Goal: Task Accomplishment & Management: Manage account settings

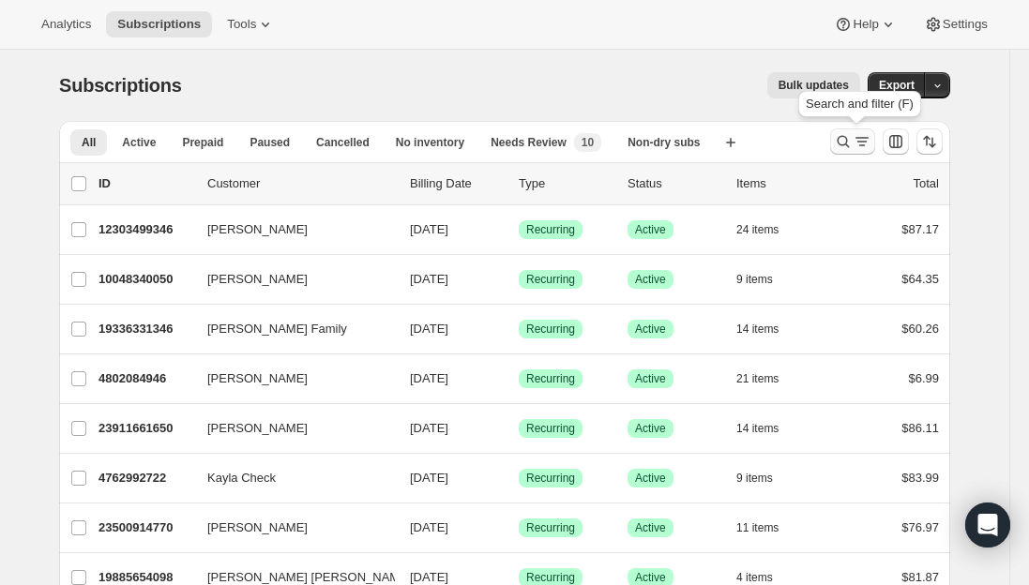
click at [850, 140] on icon "Search and filter results" at bounding box center [844, 142] width 12 height 12
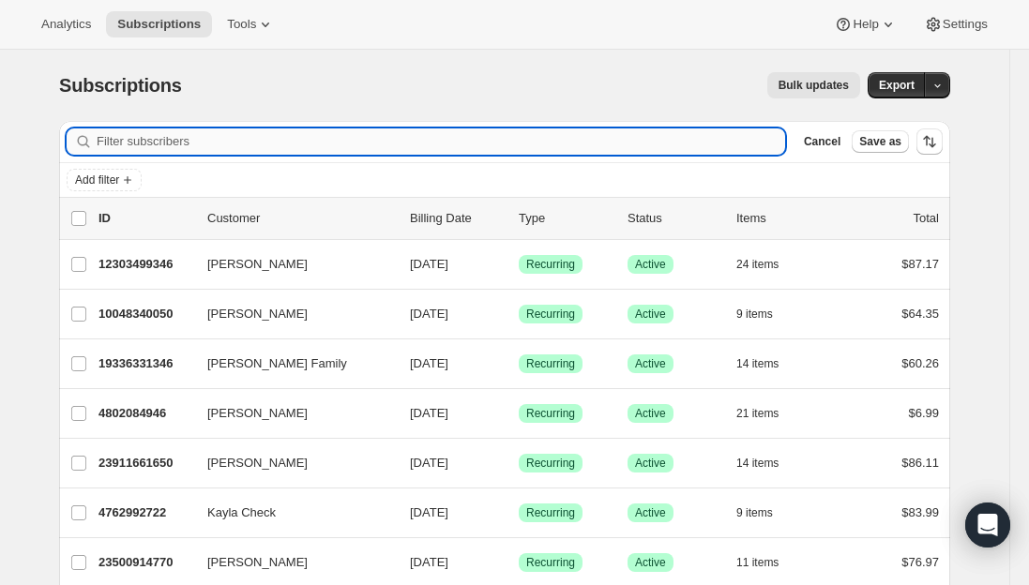
click at [360, 135] on input "Filter subscribers" at bounding box center [441, 142] width 689 height 26
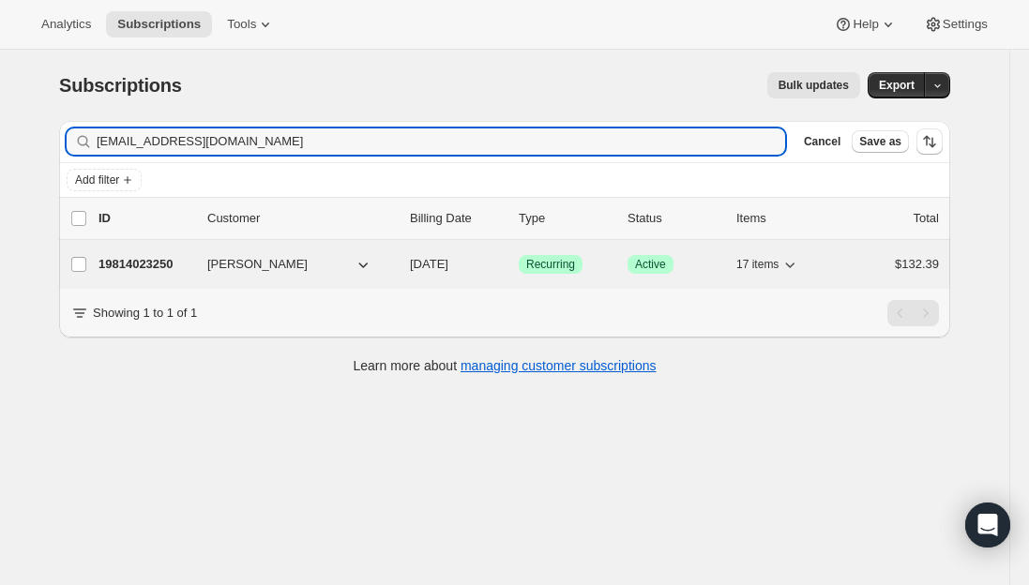
type input "[EMAIL_ADDRESS][DOMAIN_NAME]"
click at [156, 264] on p "19814023250" at bounding box center [146, 264] width 94 height 19
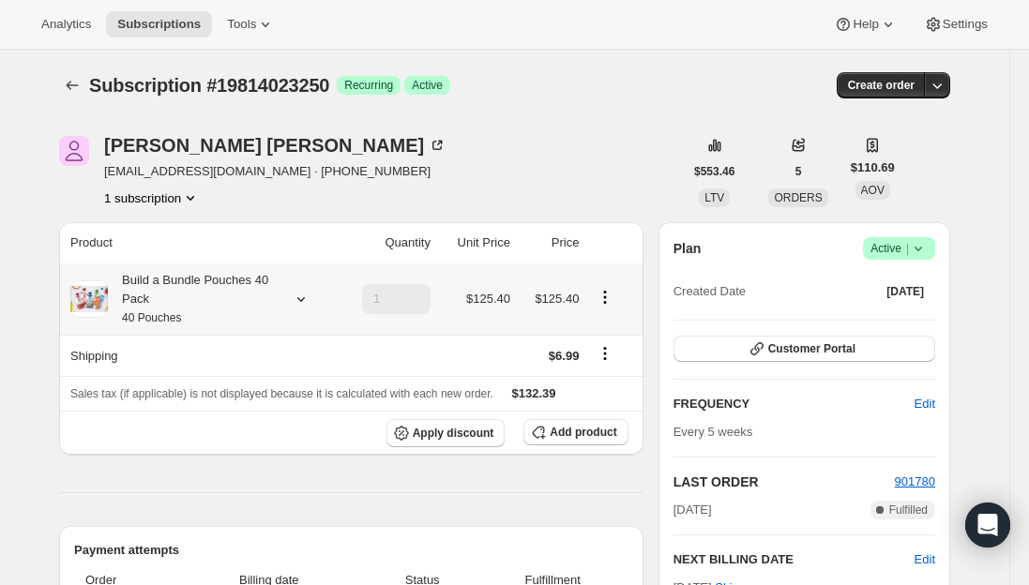
click at [192, 306] on div "Build a Bundle Pouches 40 Pack 40 Pouches" at bounding box center [192, 299] width 169 height 56
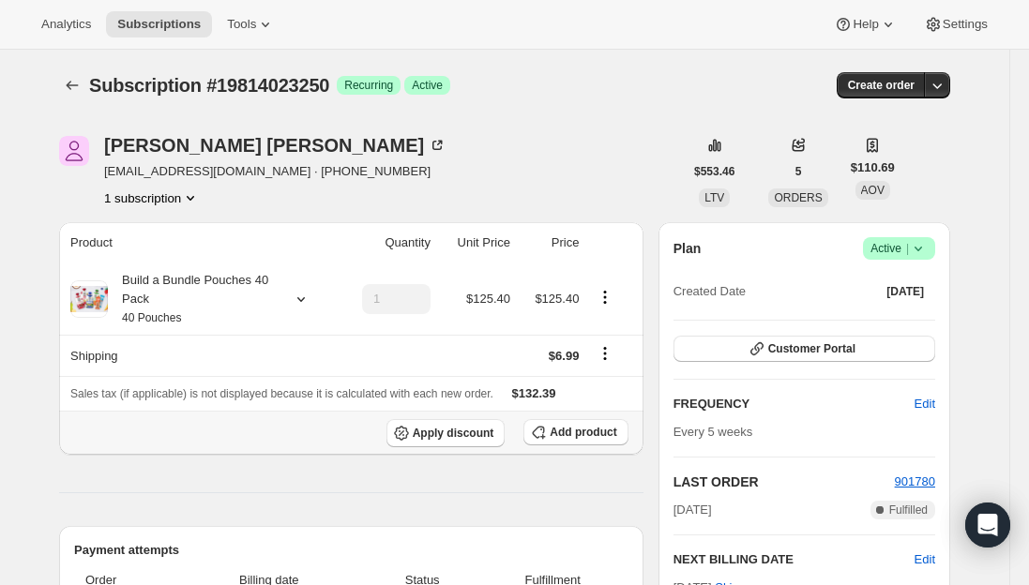
drag, startPoint x: 578, startPoint y: 435, endPoint x: 565, endPoint y: 405, distance: 32.8
click at [578, 435] on span "Add product" at bounding box center [583, 432] width 67 height 15
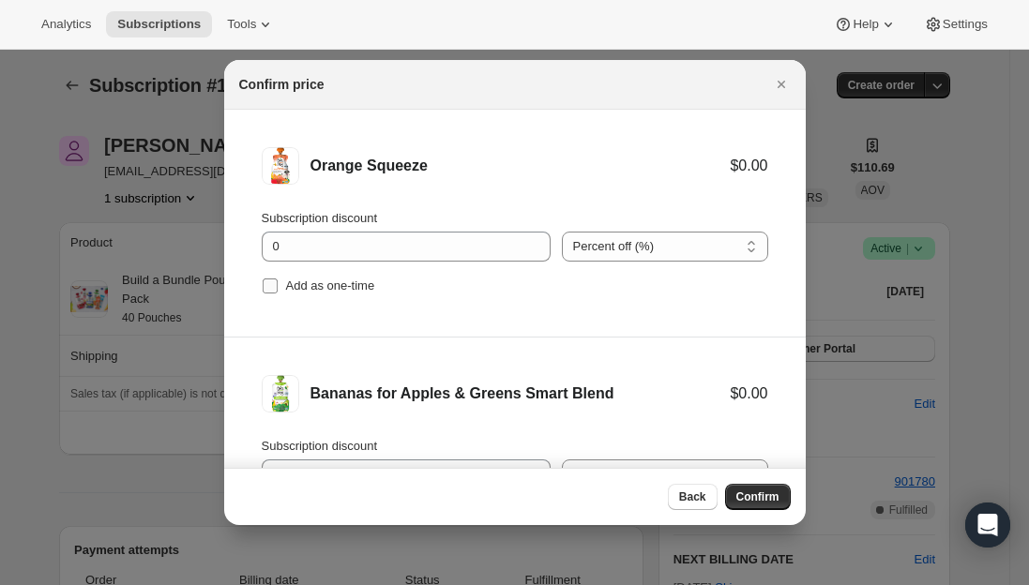
click at [267, 286] on input "Add as one-time" at bounding box center [270, 286] width 15 height 15
checkbox input "true"
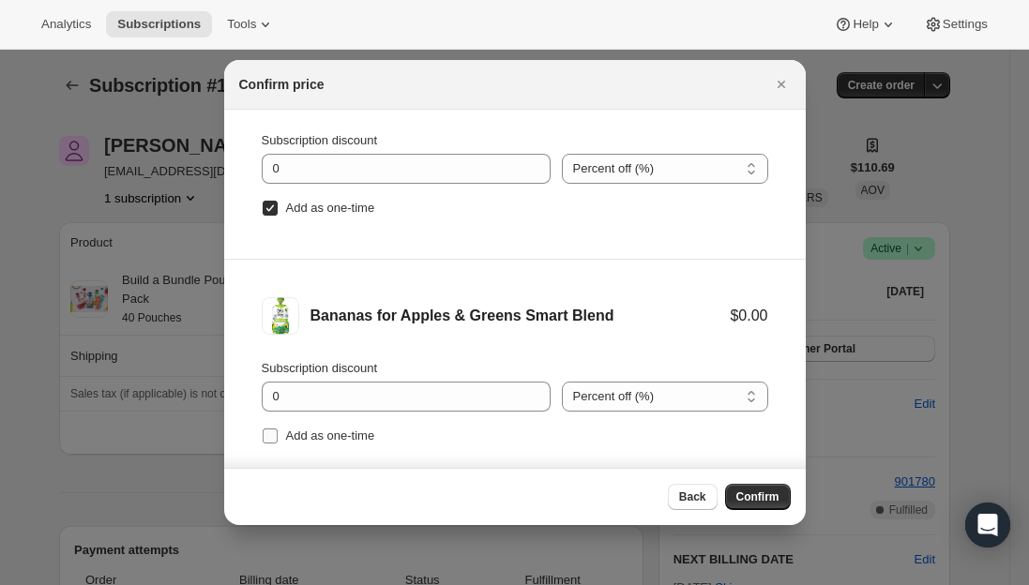
click at [268, 443] on input "Add as one-time" at bounding box center [270, 436] width 15 height 15
checkbox input "true"
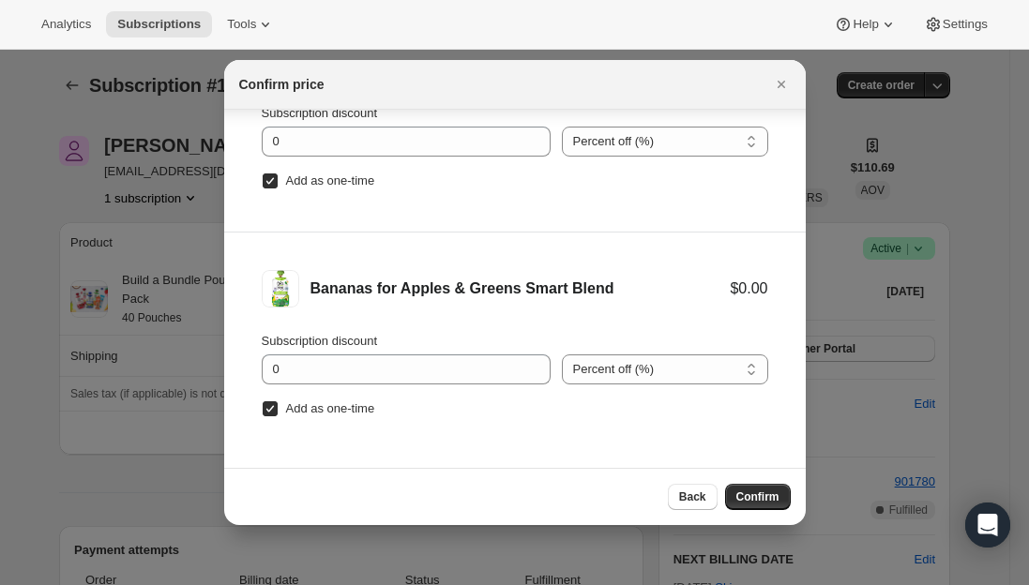
scroll to position [31, 0]
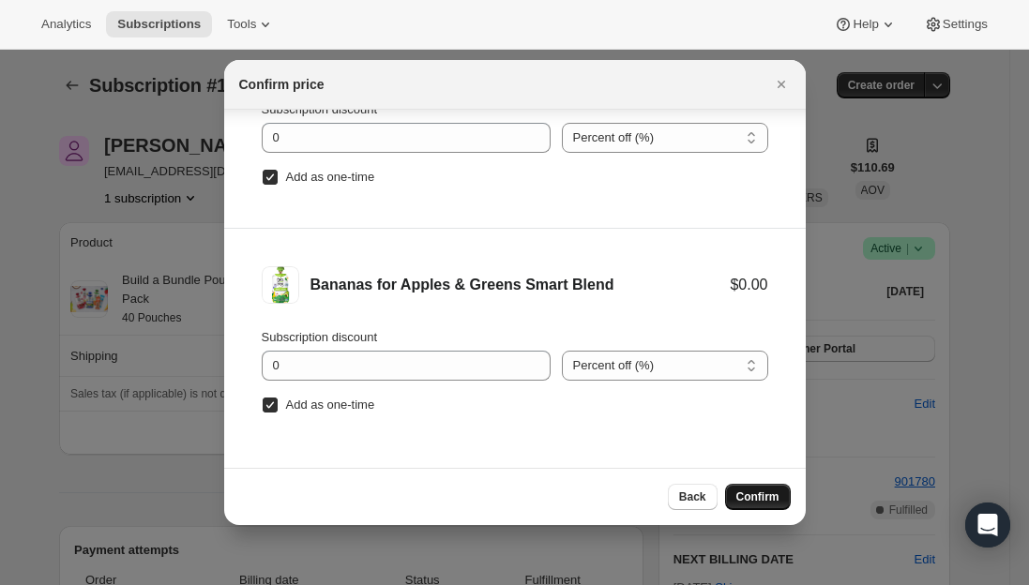
click at [732, 499] on button "Confirm" at bounding box center [758, 497] width 66 height 26
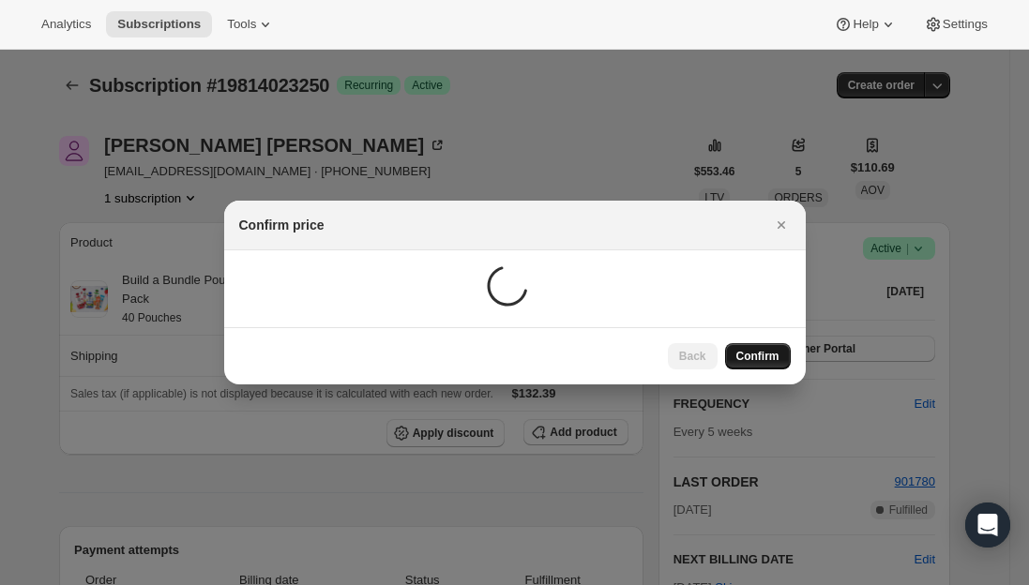
scroll to position [0, 0]
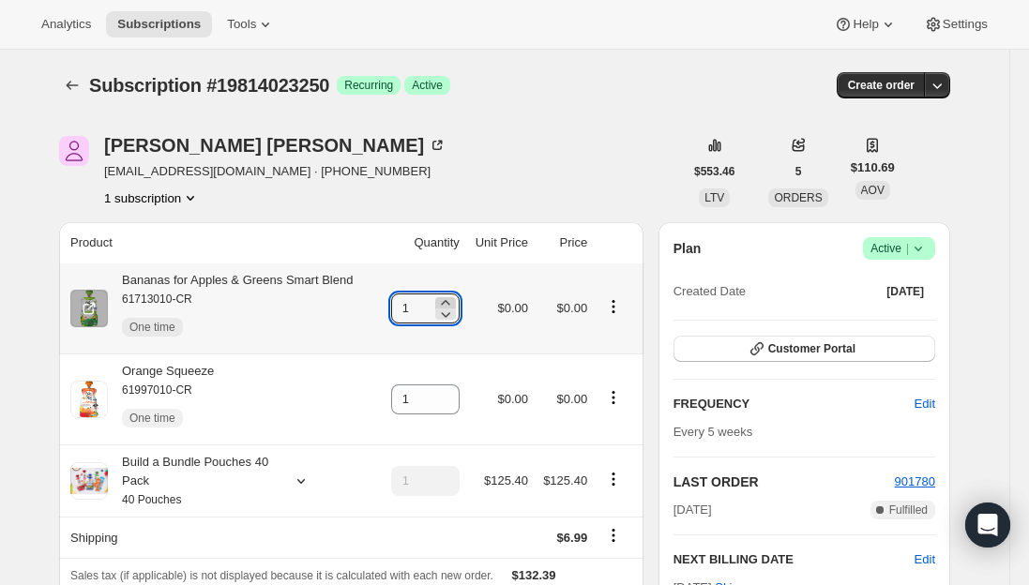
click at [448, 299] on icon at bounding box center [445, 303] width 19 height 19
type input "2"
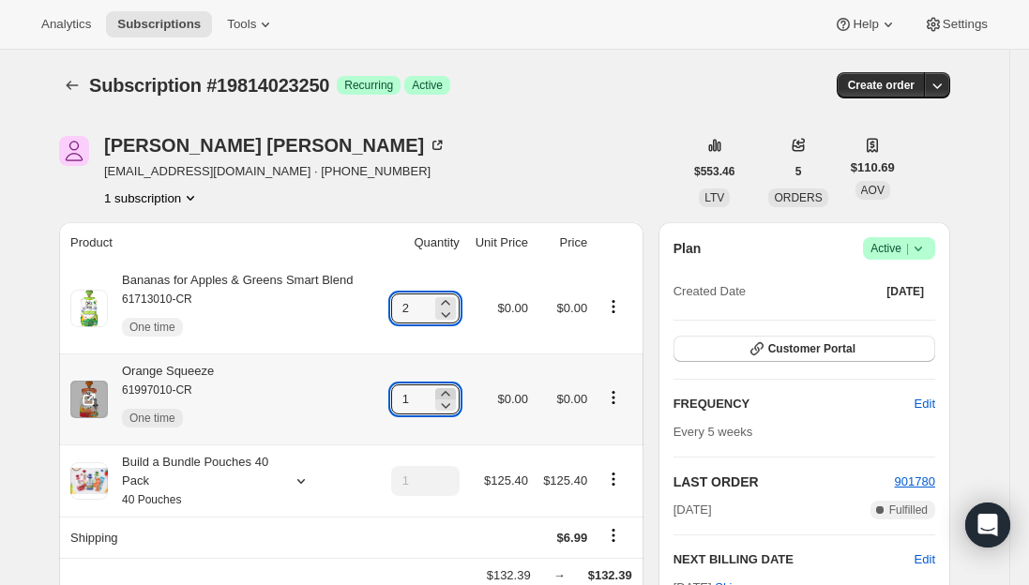
click at [455, 394] on icon at bounding box center [445, 394] width 19 height 19
type input "2"
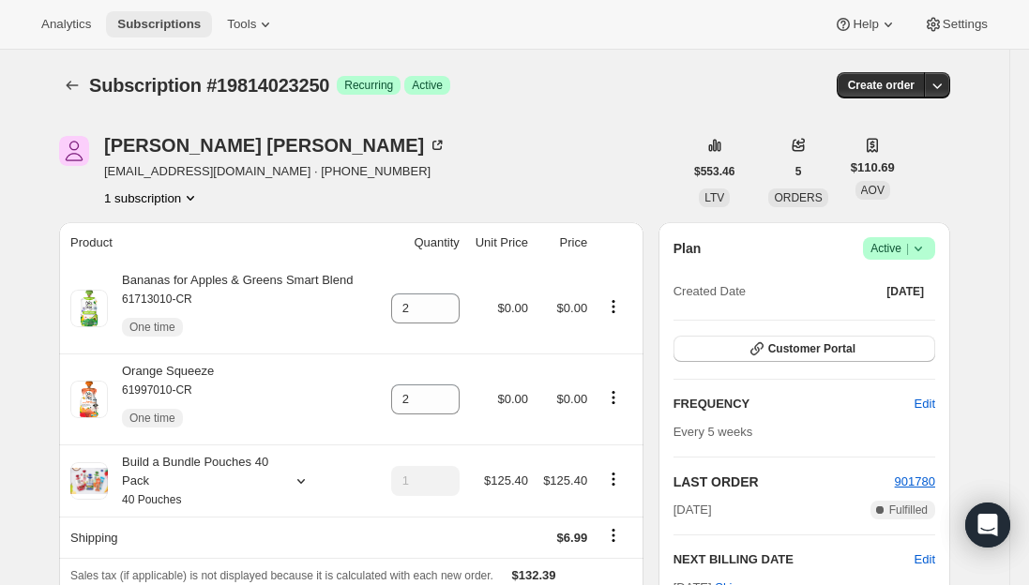
click at [164, 32] on button "Subscriptions" at bounding box center [159, 24] width 106 height 26
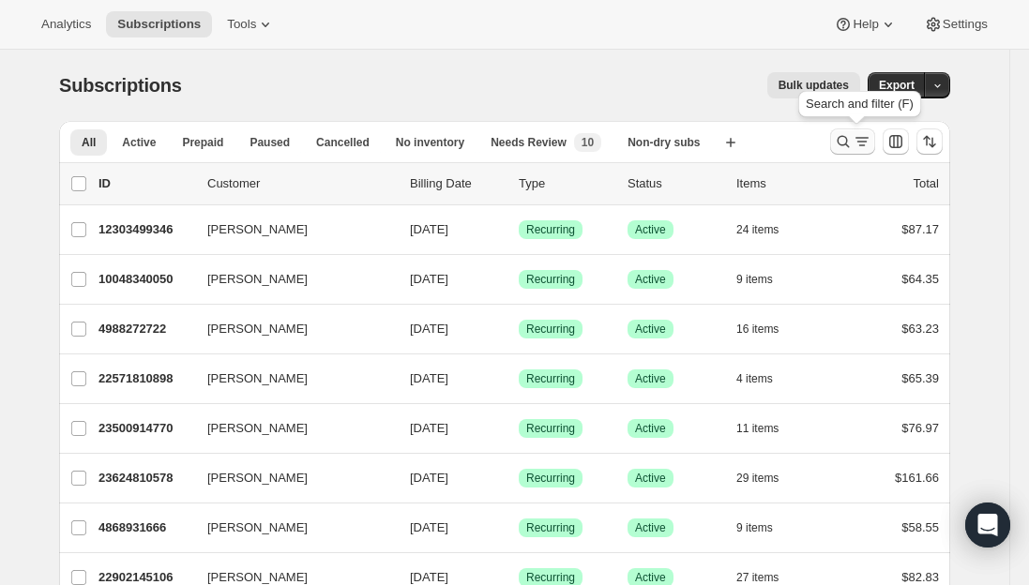
click at [836, 145] on button "Search and filter results" at bounding box center [852, 142] width 45 height 26
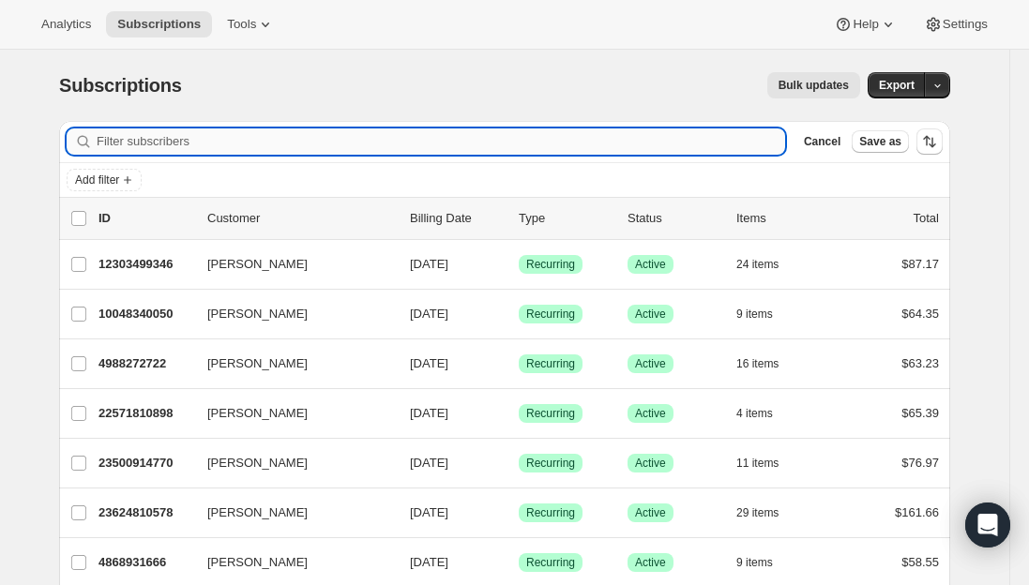
click at [118, 143] on input "Filter subscribers" at bounding box center [441, 142] width 689 height 26
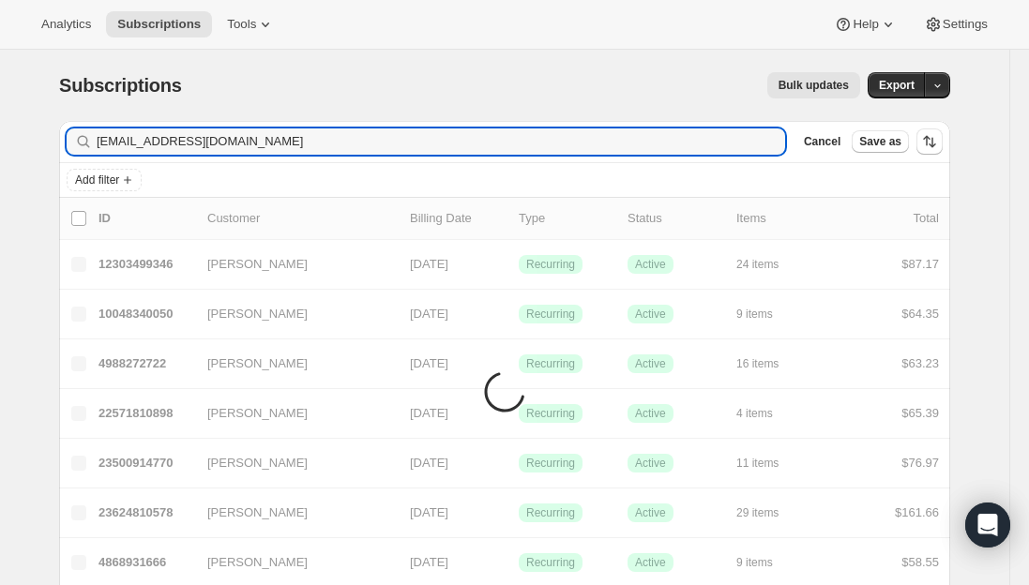
type input "[EMAIL_ADDRESS][DOMAIN_NAME]"
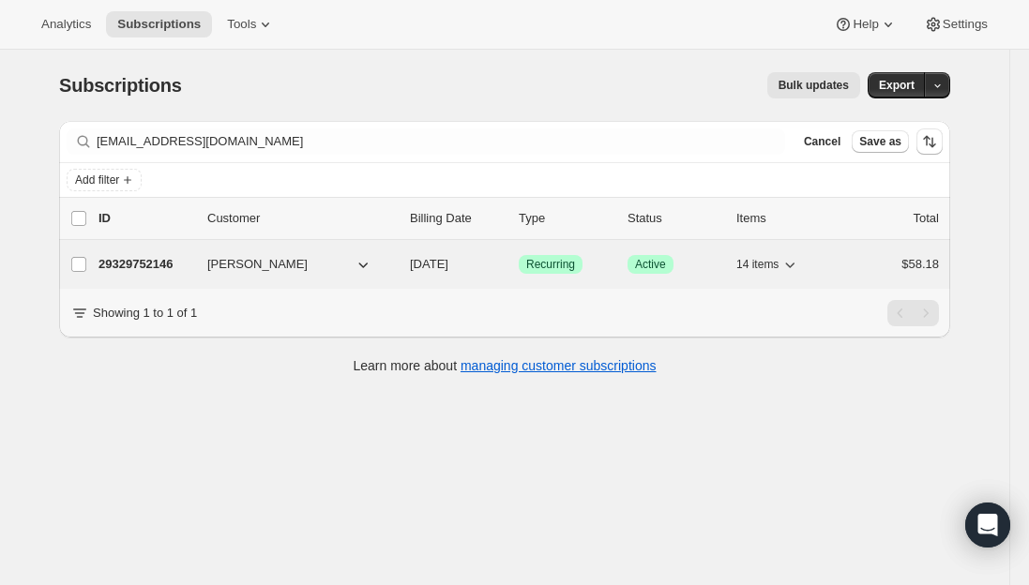
click at [165, 260] on p "29329752146" at bounding box center [146, 264] width 94 height 19
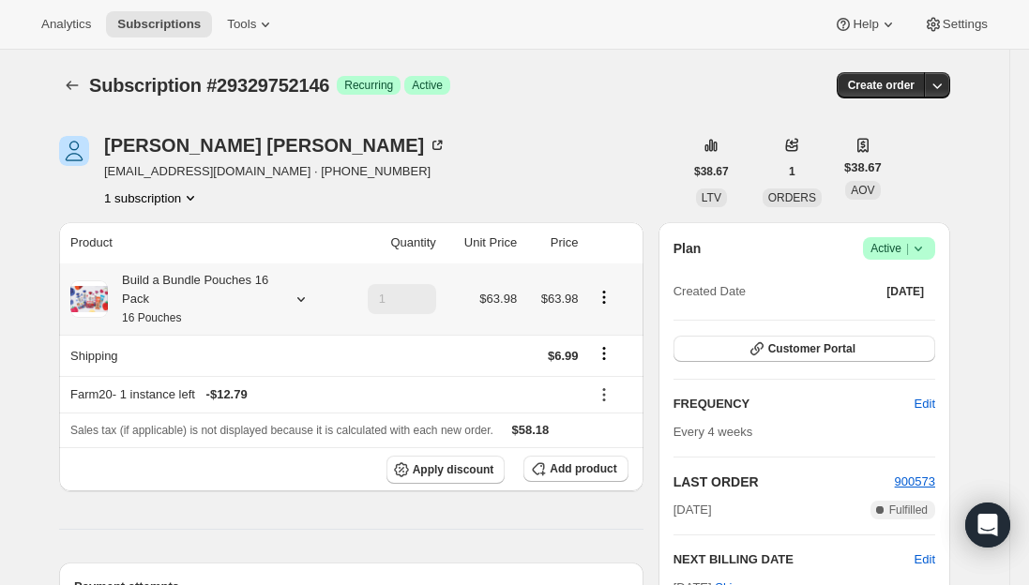
click at [148, 296] on div "Build a Bundle Pouches 16 Pack 16 Pouches" at bounding box center [192, 299] width 169 height 56
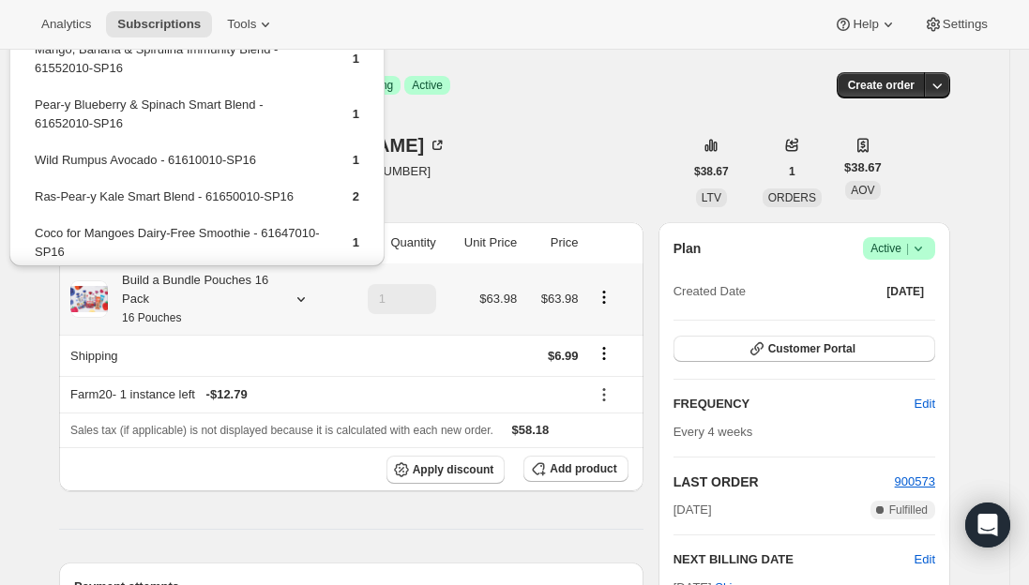
click at [166, 303] on div "Build a Bundle Pouches 16 Pack 16 Pouches" at bounding box center [192, 299] width 169 height 56
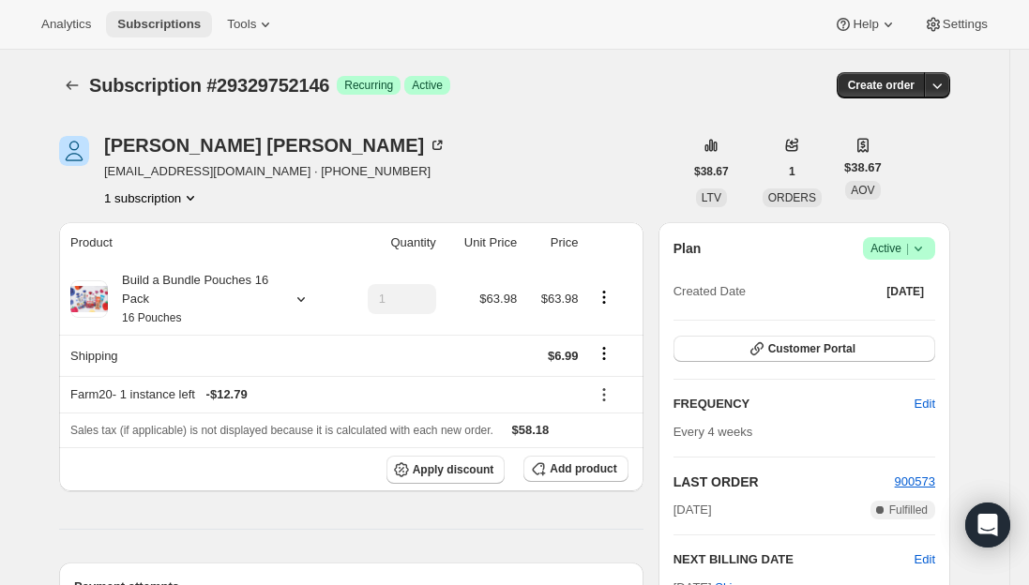
click at [139, 15] on button "Subscriptions" at bounding box center [159, 24] width 106 height 26
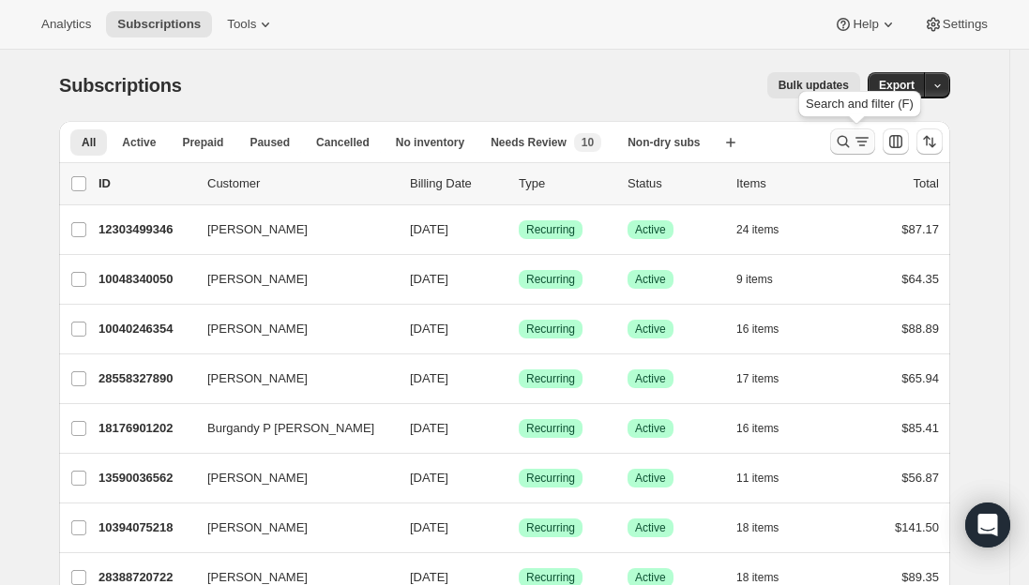
click at [865, 140] on icon "Search and filter results" at bounding box center [862, 141] width 19 height 19
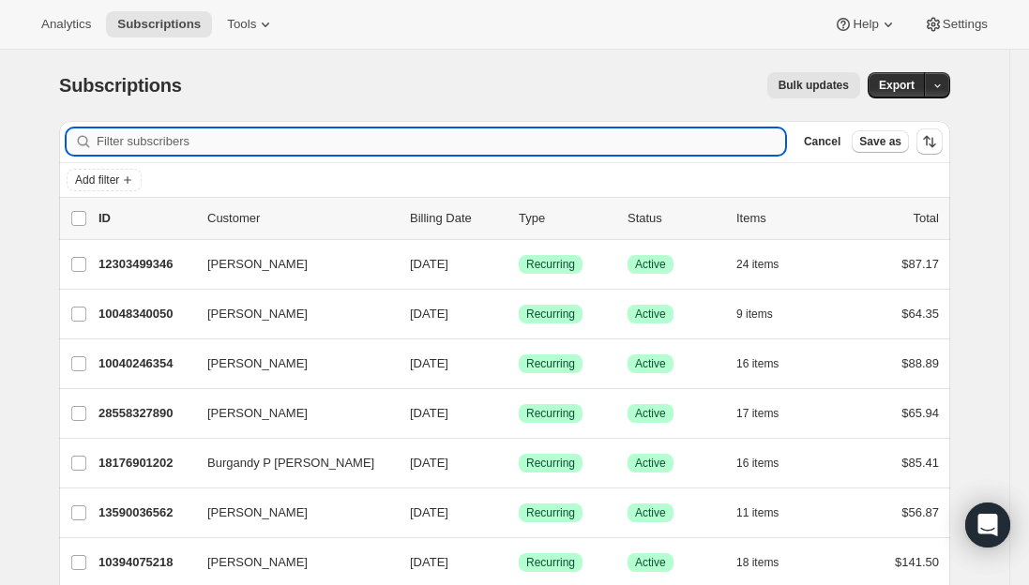
click at [301, 146] on input "Filter subscribers" at bounding box center [441, 142] width 689 height 26
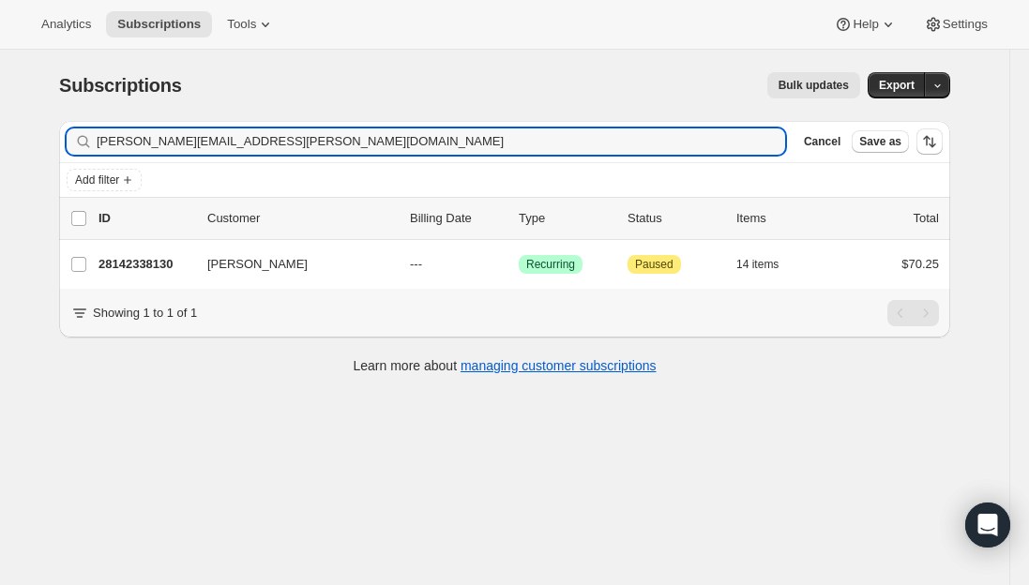
type input "[PERSON_NAME][EMAIL_ADDRESS][PERSON_NAME][DOMAIN_NAME]"
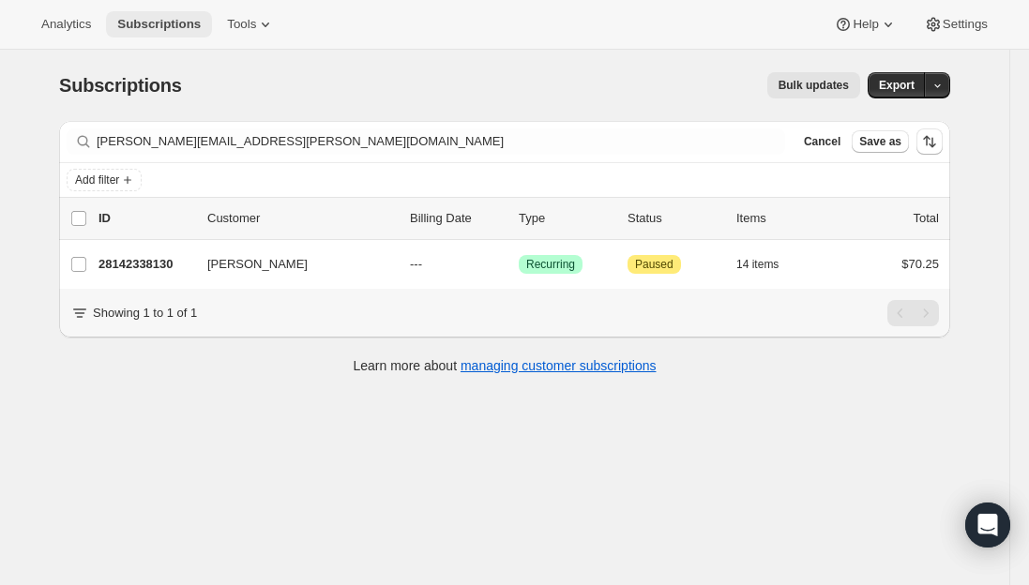
drag, startPoint x: 146, startPoint y: 35, endPoint x: 143, endPoint y: 14, distance: 21.0
click at [146, 35] on button "Subscriptions" at bounding box center [159, 24] width 106 height 26
click at [144, 17] on span "Subscriptions" at bounding box center [159, 24] width 84 height 15
click at [160, 21] on span "Subscriptions" at bounding box center [159, 24] width 84 height 15
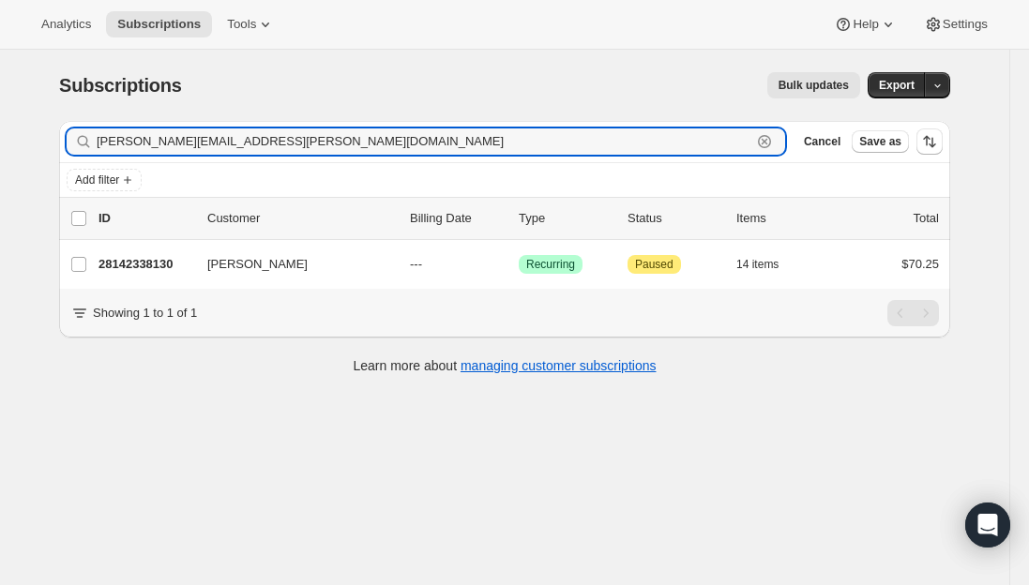
drag, startPoint x: 264, startPoint y: 150, endPoint x: 9, endPoint y: 125, distance: 255.5
click at [9, 125] on div "Subscriptions. This page is ready Subscriptions Bulk updates More actions Bulk …" at bounding box center [505, 342] width 1010 height 585
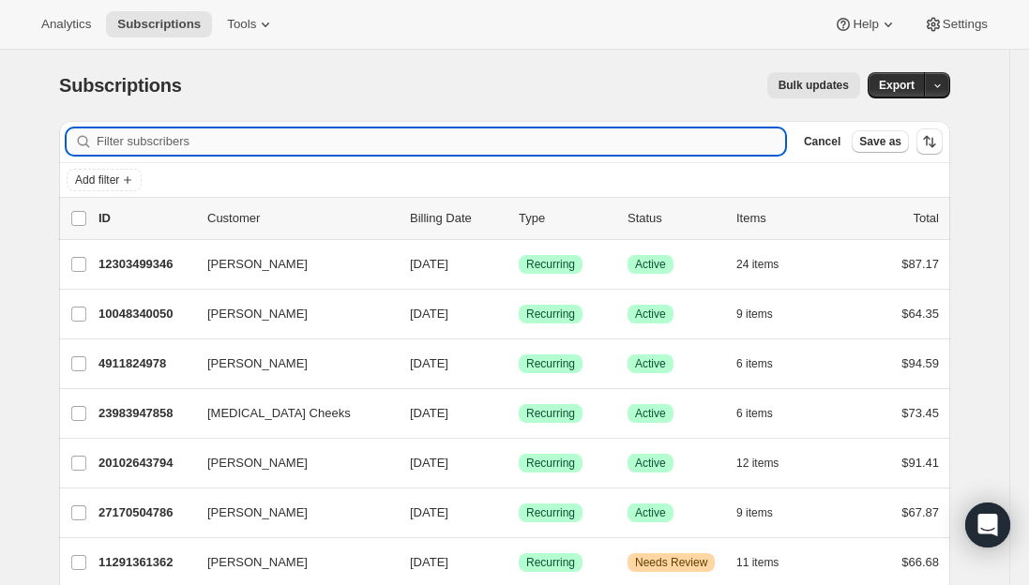
click at [266, 145] on input "Filter subscribers" at bounding box center [441, 142] width 689 height 26
paste input "[EMAIL_ADDRESS][DOMAIN_NAME]"
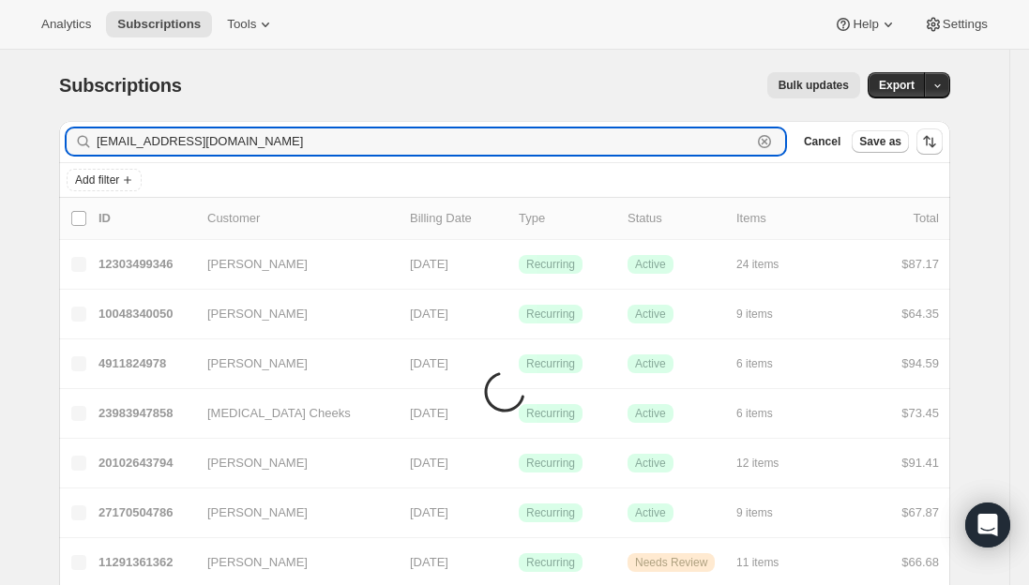
type input "[EMAIL_ADDRESS][DOMAIN_NAME]"
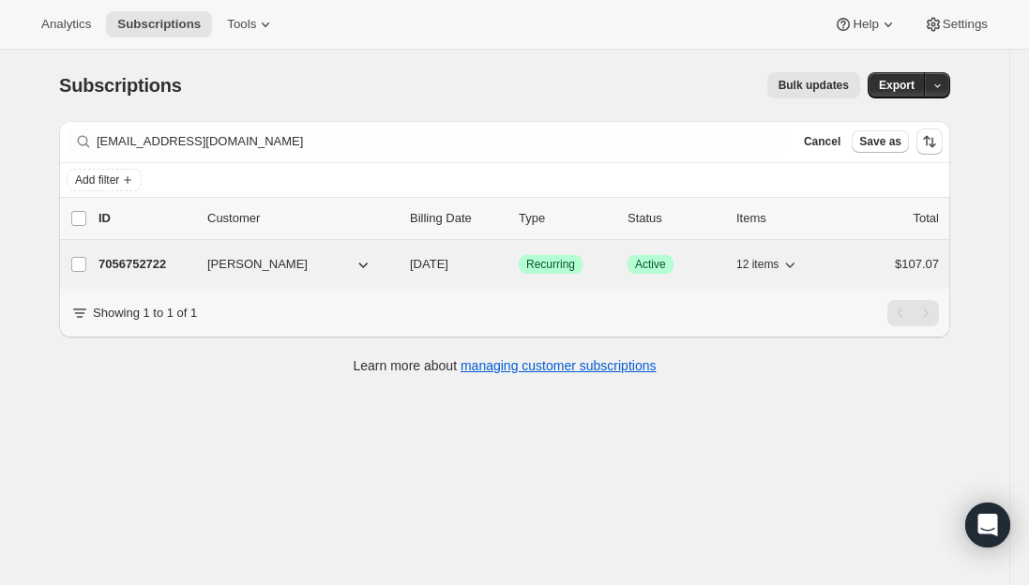
click at [121, 268] on p "7056752722" at bounding box center [146, 264] width 94 height 19
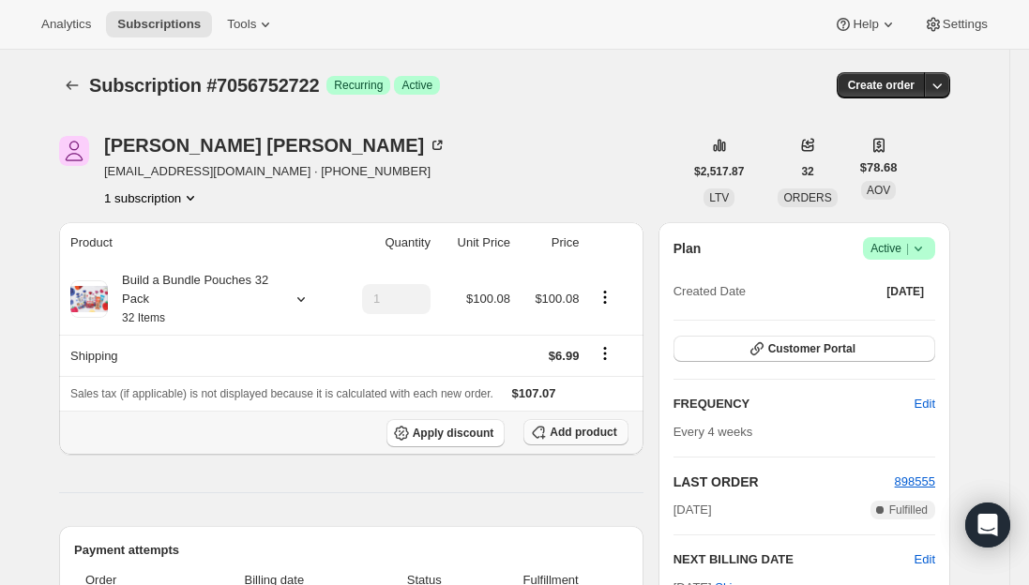
click at [570, 430] on span "Add product" at bounding box center [583, 432] width 67 height 15
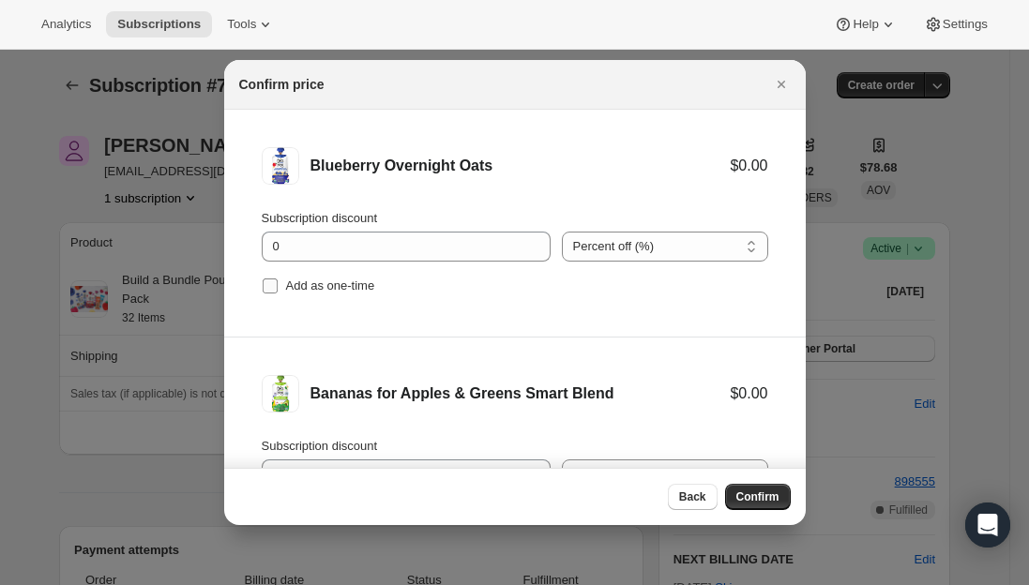
click at [267, 287] on input "Add as one-time" at bounding box center [270, 286] width 15 height 15
checkbox input "true"
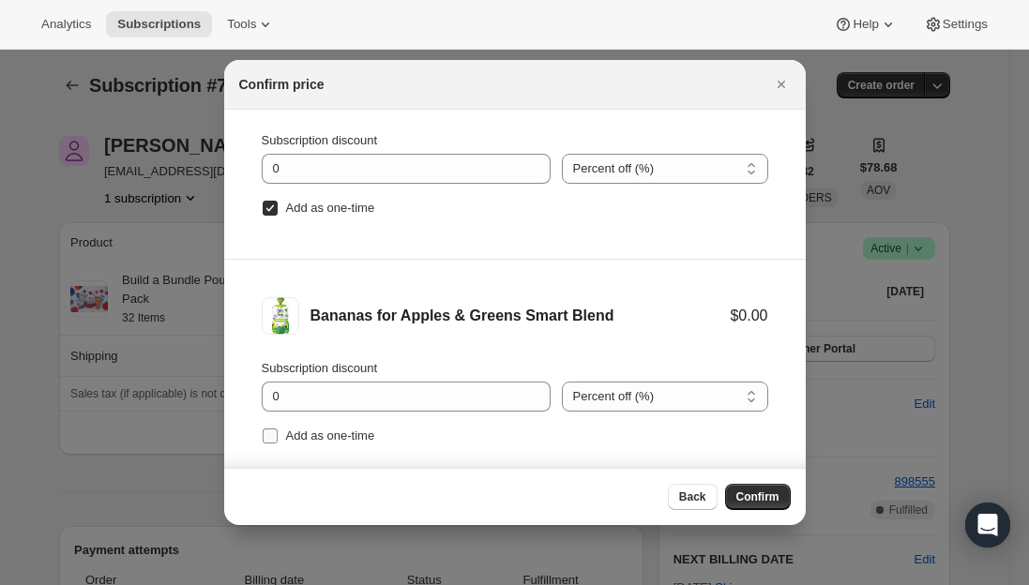
drag, startPoint x: 276, startPoint y: 439, endPoint x: 314, endPoint y: 440, distance: 38.5
click at [275, 439] on input "Add as one-time" at bounding box center [270, 436] width 15 height 15
checkbox input "true"
click at [748, 499] on span "Confirm" at bounding box center [758, 497] width 43 height 15
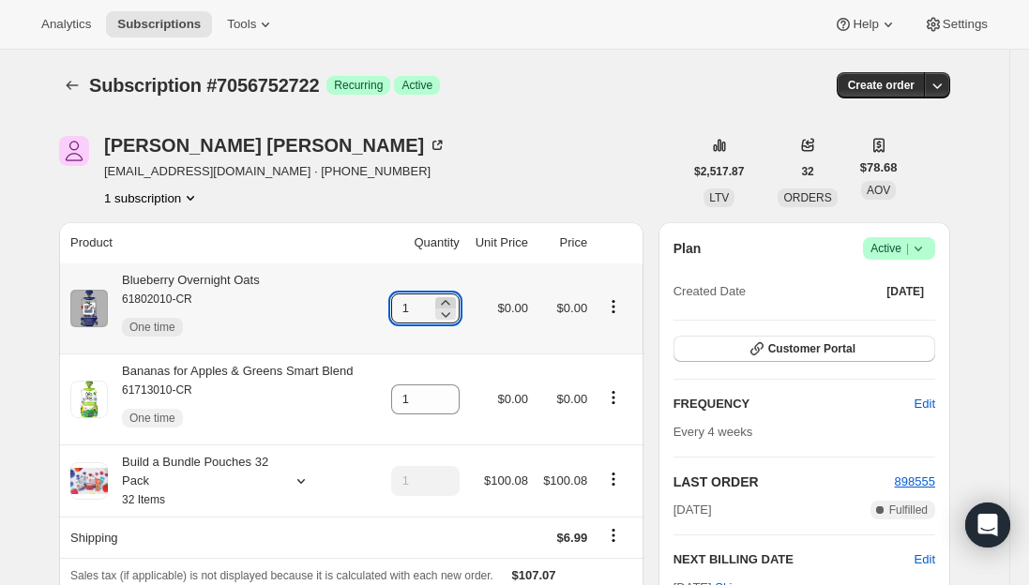
click at [455, 298] on icon at bounding box center [445, 303] width 19 height 19
type input "2"
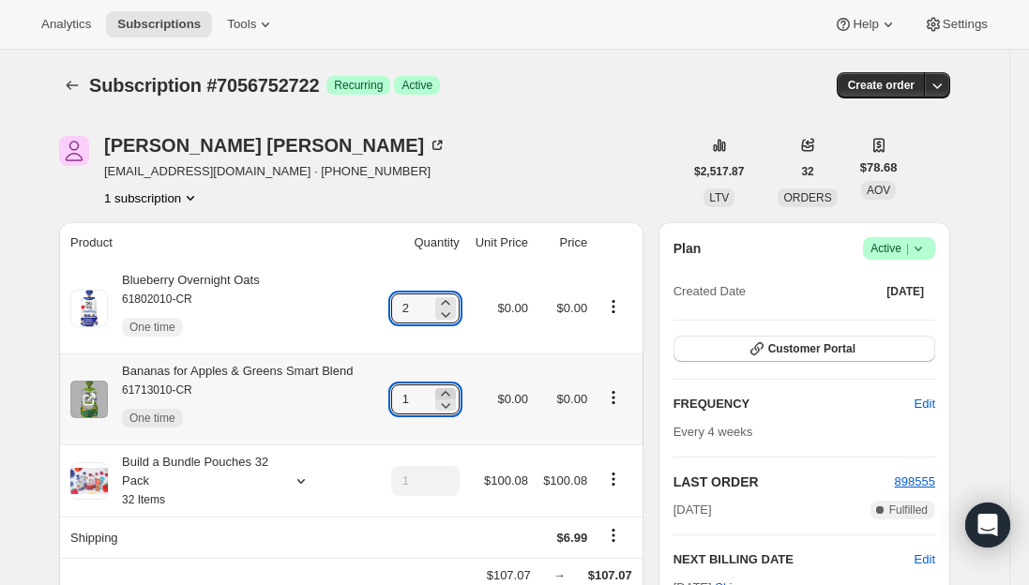
click at [447, 391] on icon at bounding box center [445, 394] width 19 height 19
type input "2"
click at [313, 377] on div "Bananas for Apples & Greens Smart Blend 61713010-CR One time" at bounding box center [230, 399] width 245 height 75
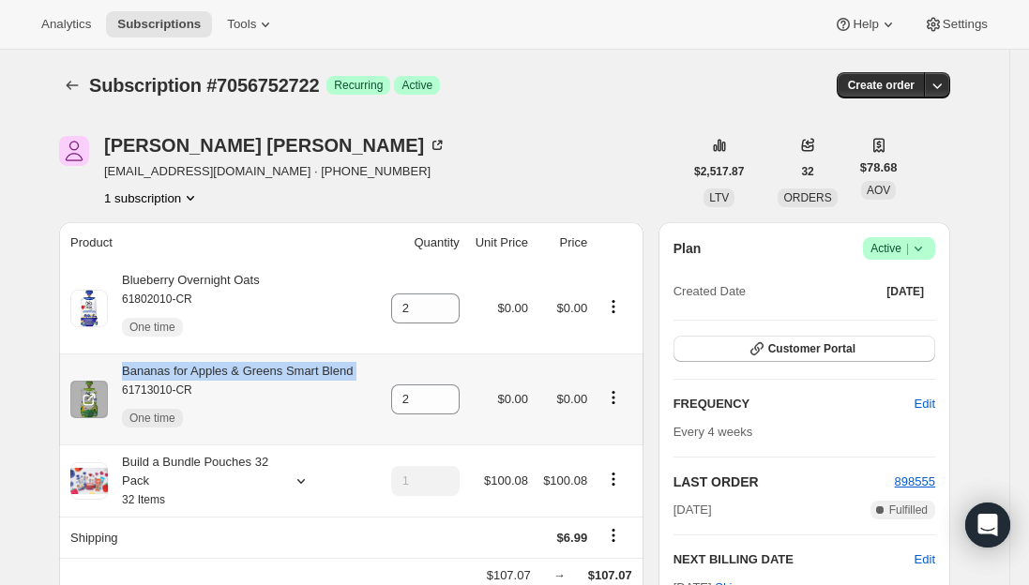
click at [313, 377] on div "Bananas for Apples & Greens Smart Blend 61713010-CR One time" at bounding box center [230, 399] width 245 height 75
copy div "Bananas for Apples & Greens Smart Blend"
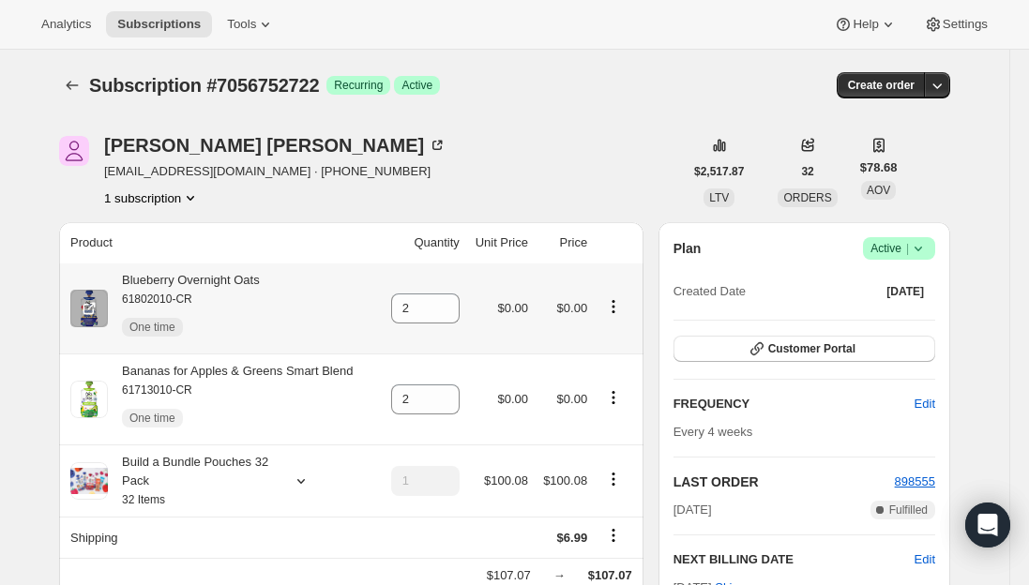
click at [206, 276] on div "Blueberry Overnight Oats 61802010-CR One time" at bounding box center [184, 308] width 152 height 75
copy div "Blueberry Overnight Oats"
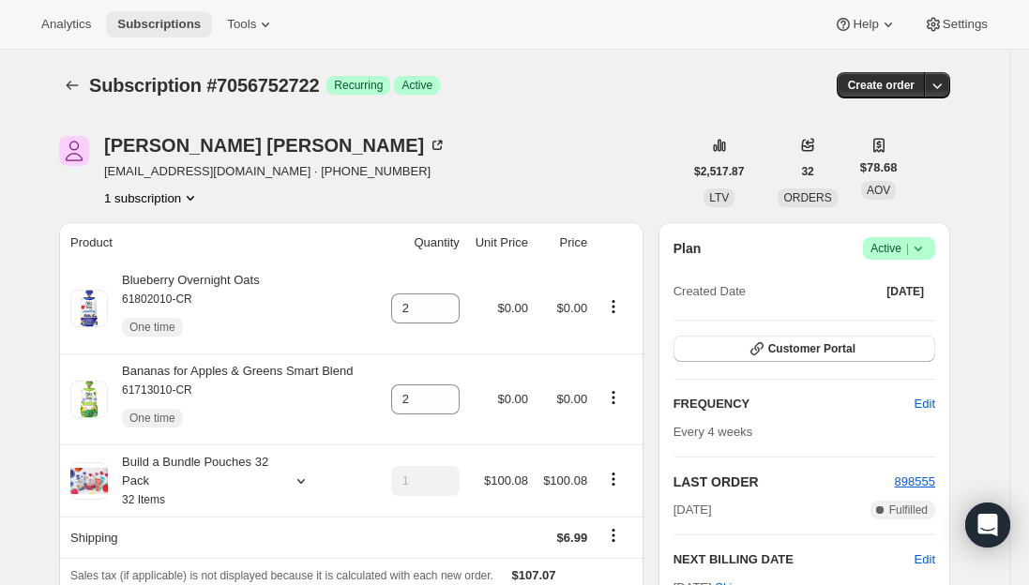
click at [152, 13] on button "Subscriptions" at bounding box center [159, 24] width 106 height 26
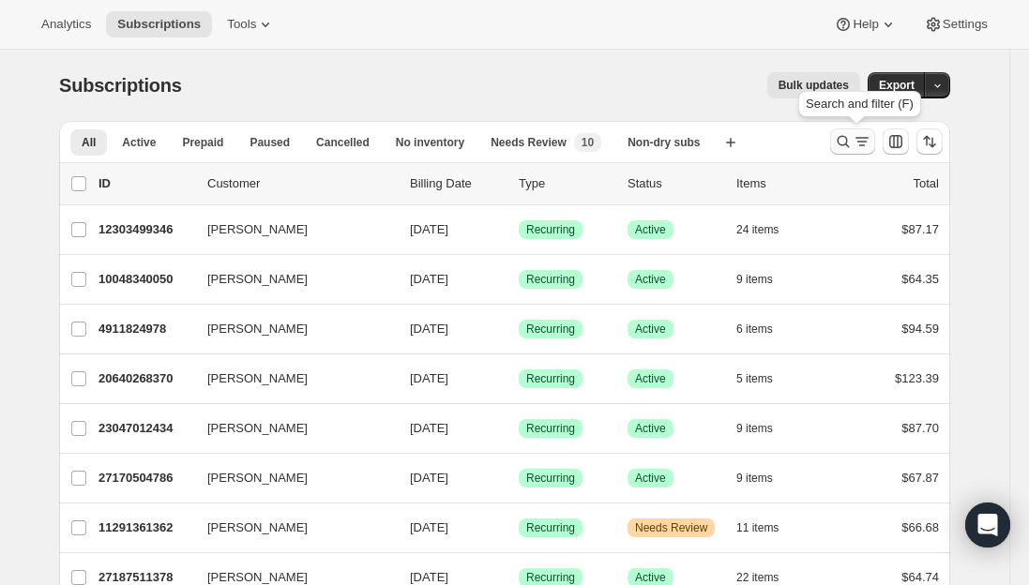
click at [866, 143] on icon "Search and filter results" at bounding box center [862, 141] width 19 height 19
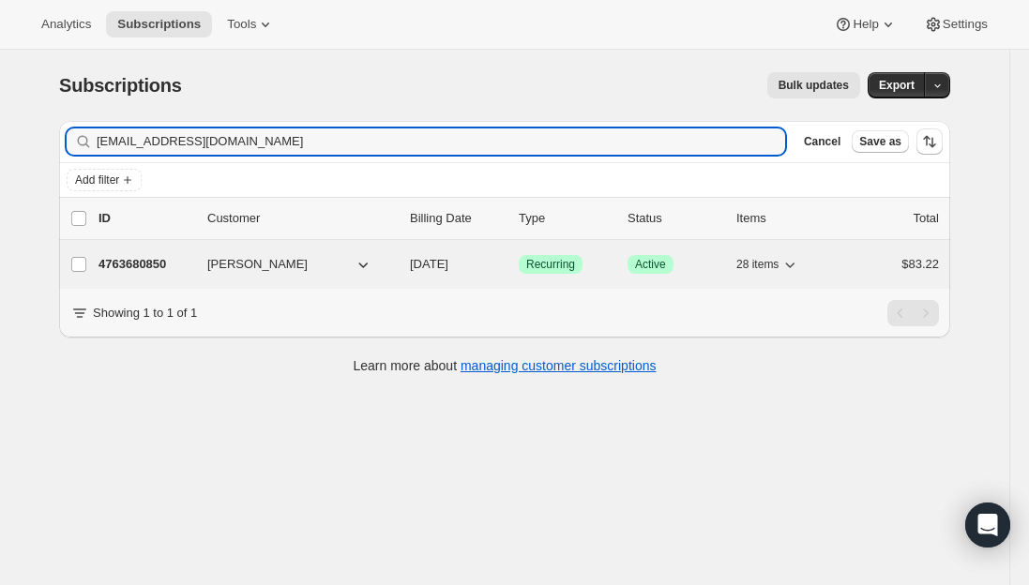
type input "[EMAIL_ADDRESS][DOMAIN_NAME]"
click at [143, 261] on p "4763680850" at bounding box center [146, 264] width 94 height 19
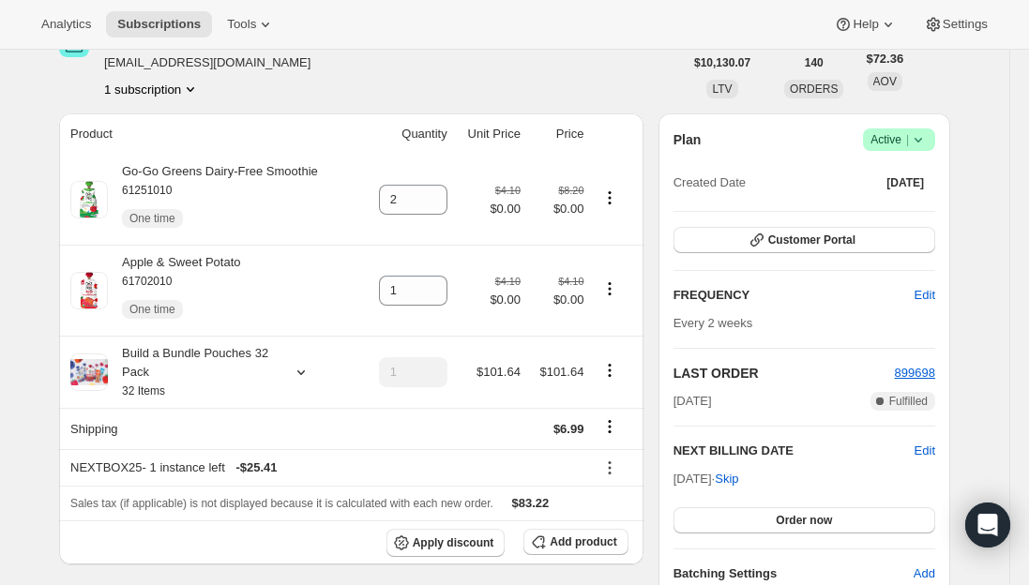
scroll to position [94, 0]
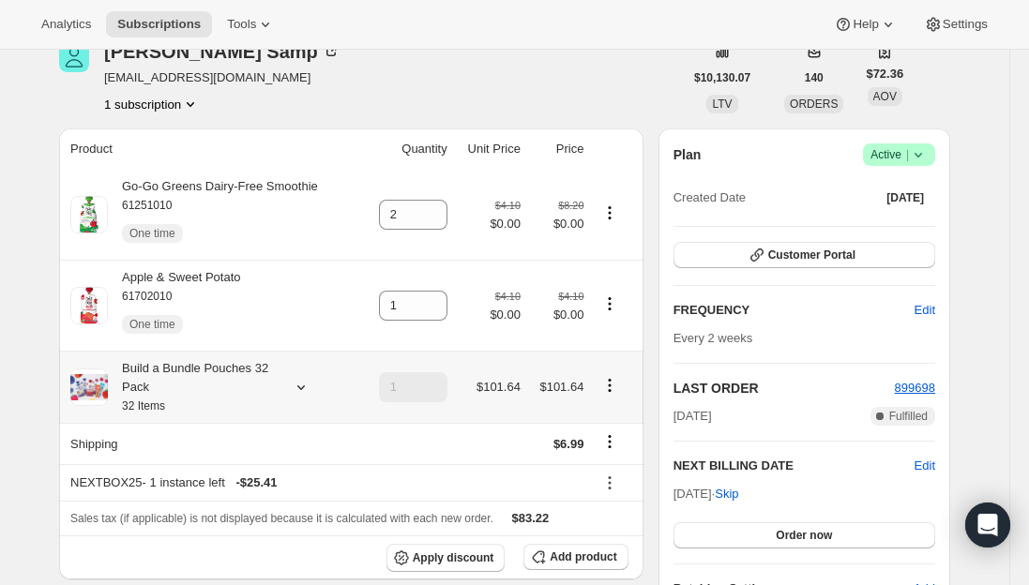
click at [193, 403] on div "Build a Bundle Pouches 32 Pack 32 Items" at bounding box center [192, 387] width 169 height 56
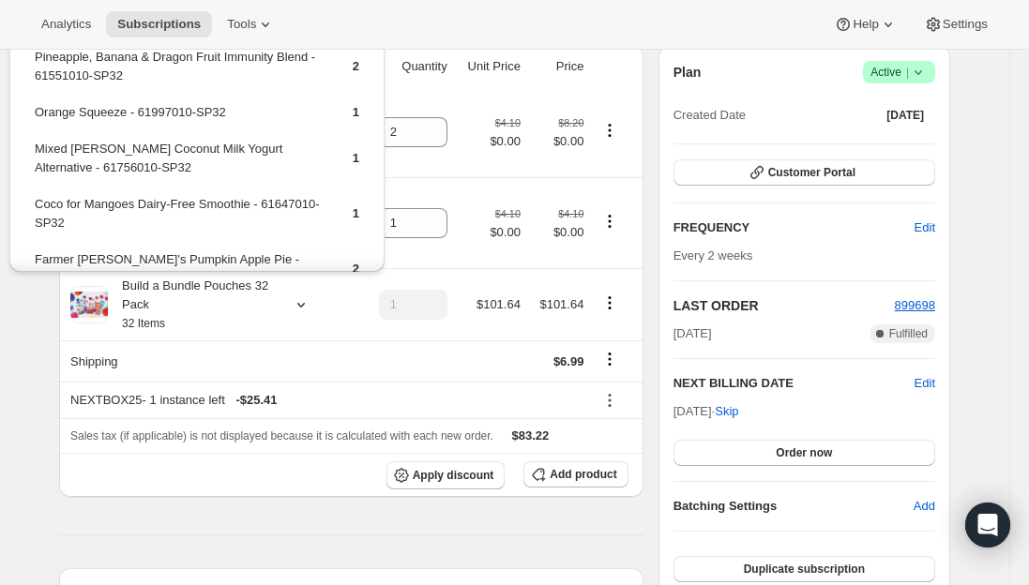
scroll to position [188, 0]
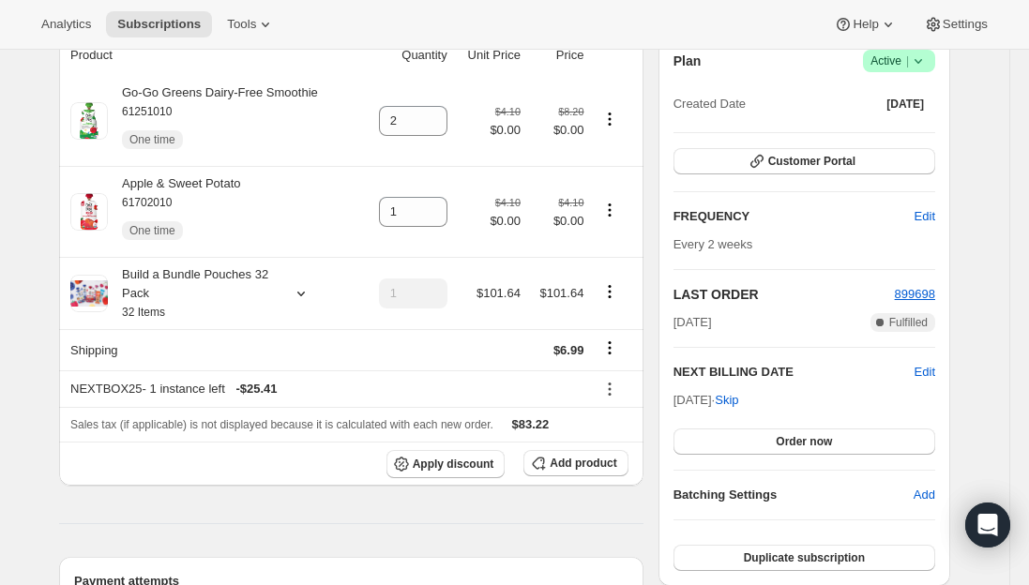
click at [600, 465] on span "Add product" at bounding box center [583, 463] width 67 height 15
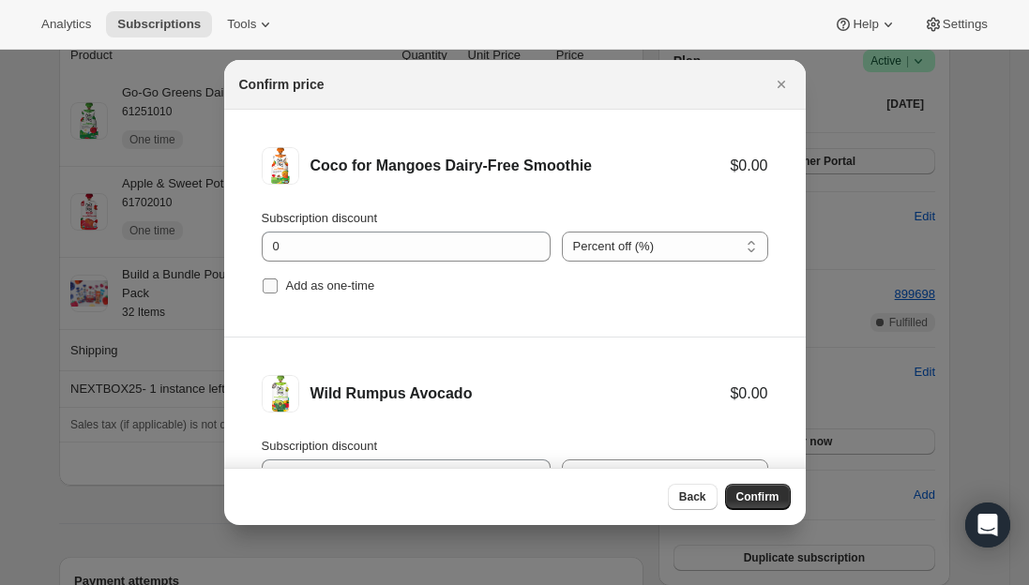
click at [262, 282] on span ":r8jp:" at bounding box center [270, 286] width 17 height 17
click at [263, 282] on input "Add as one-time" at bounding box center [270, 286] width 15 height 15
checkbox input "true"
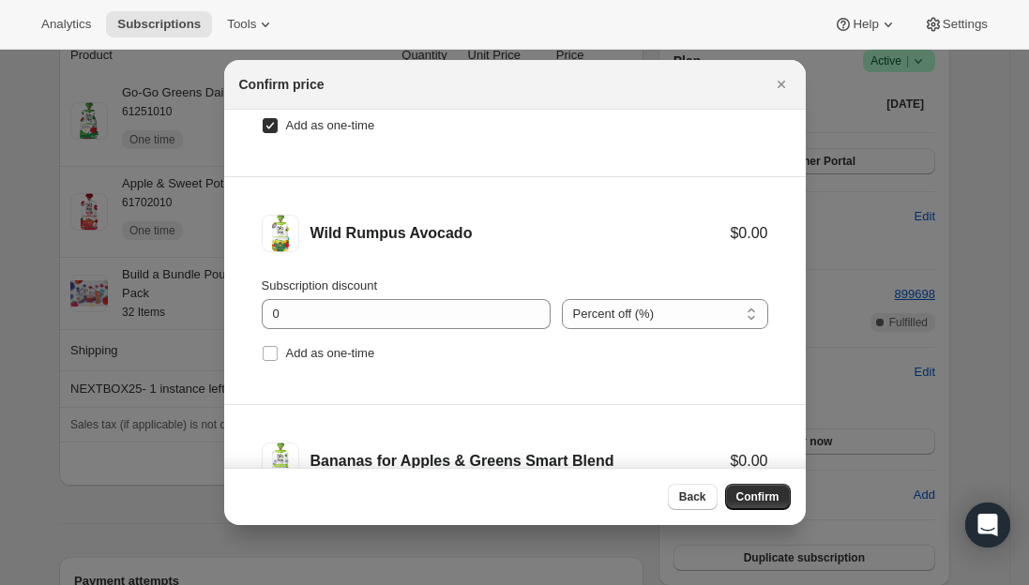
scroll to position [281, 0]
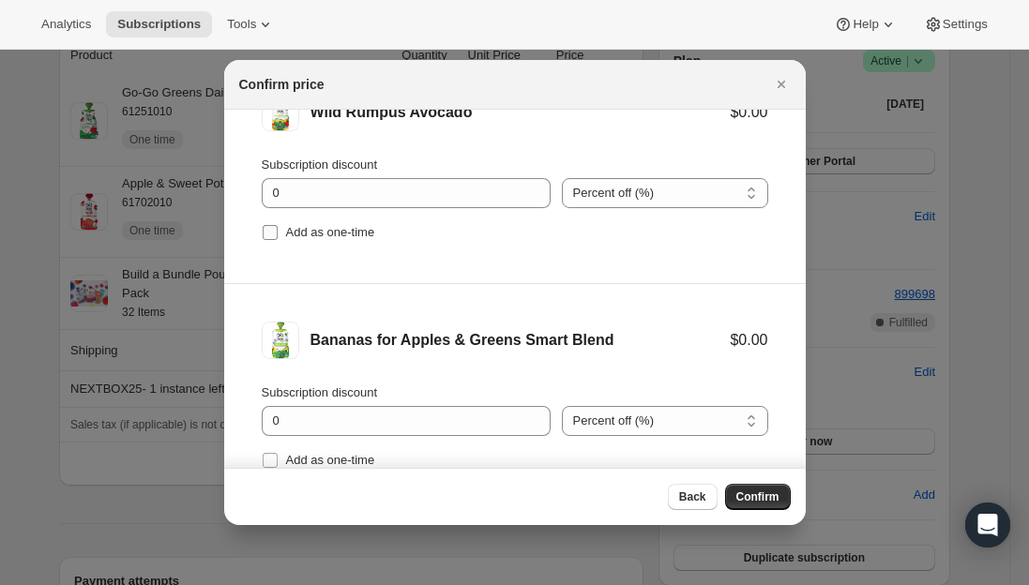
click at [271, 243] on label "Add as one-time" at bounding box center [319, 233] width 114 height 26
click at [271, 240] on input "Add as one-time" at bounding box center [270, 232] width 15 height 15
checkbox input "true"
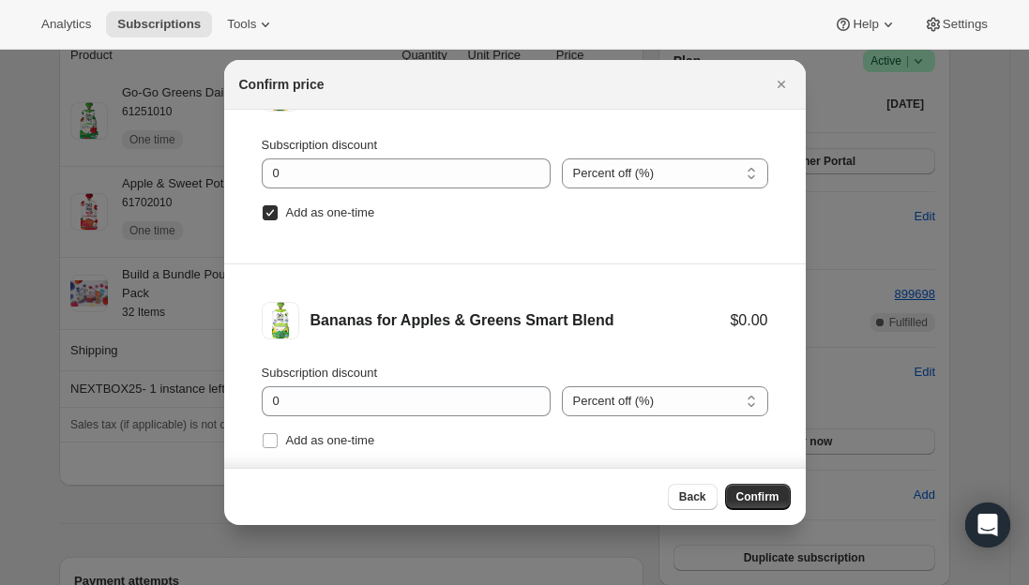
scroll to position [306, 0]
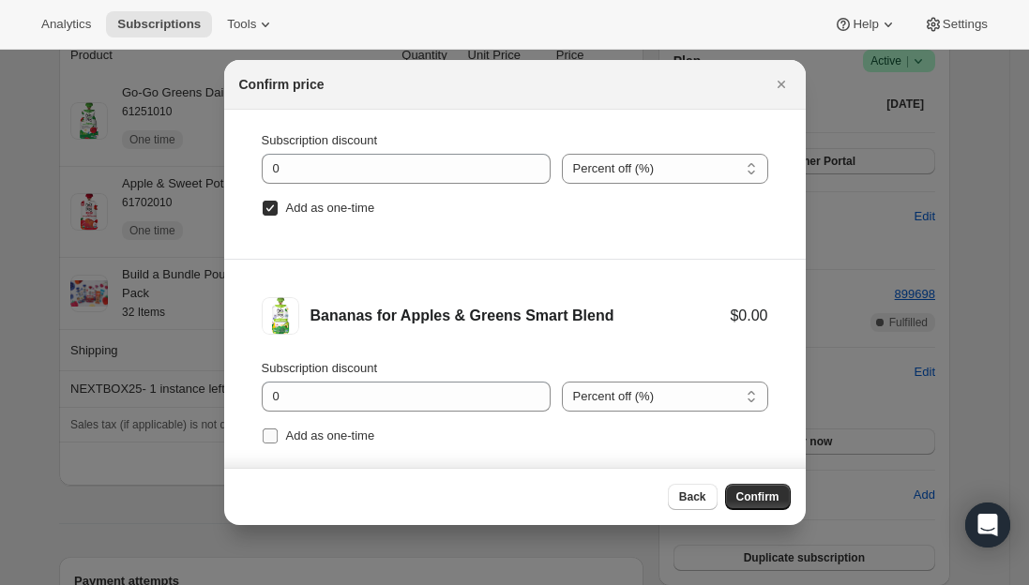
click at [269, 433] on input "Add as one-time" at bounding box center [270, 436] width 15 height 15
checkbox input "true"
click at [754, 505] on button "Confirm" at bounding box center [758, 497] width 66 height 26
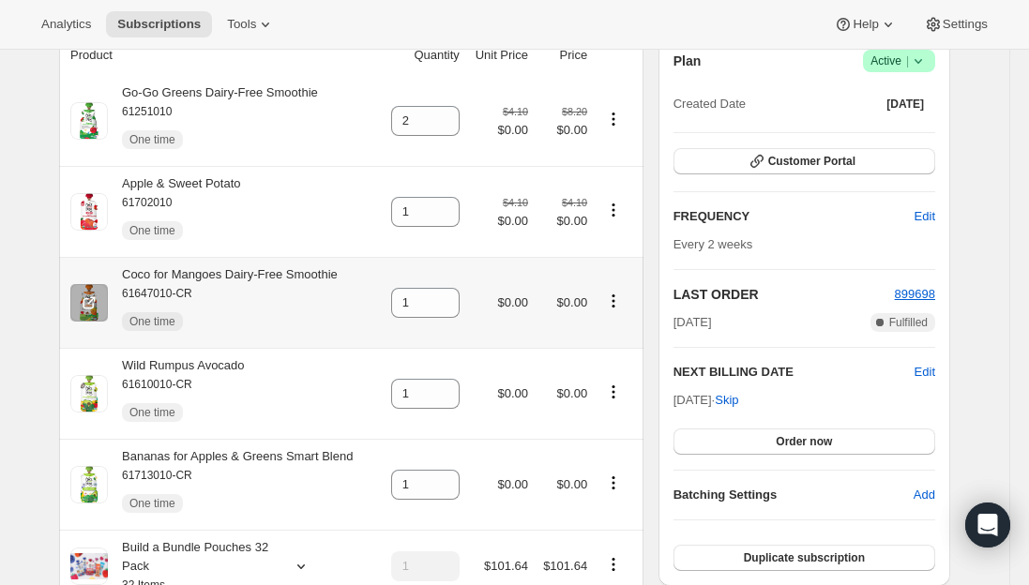
scroll to position [281, 0]
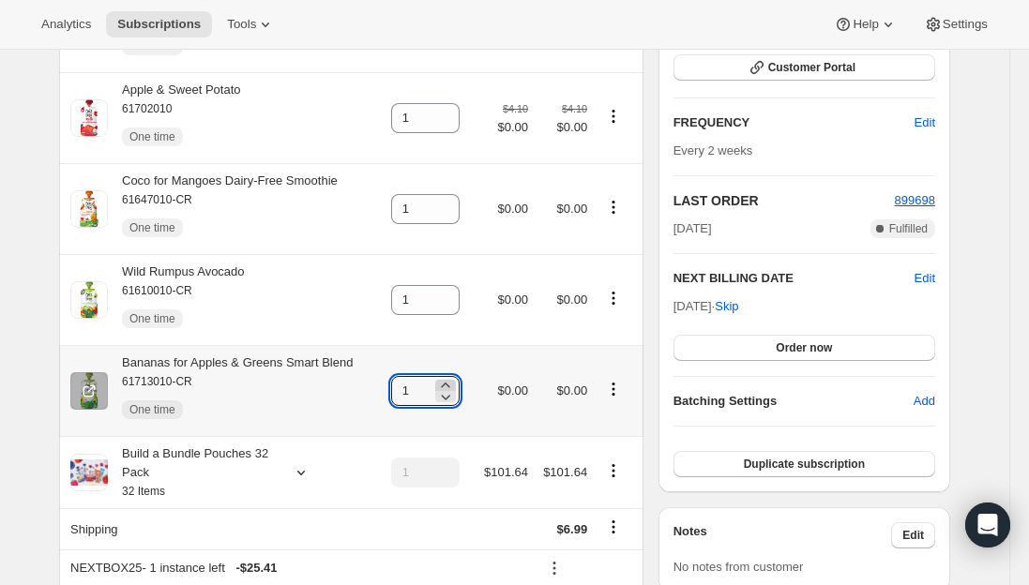
click at [455, 384] on icon at bounding box center [445, 385] width 19 height 19
type input "2"
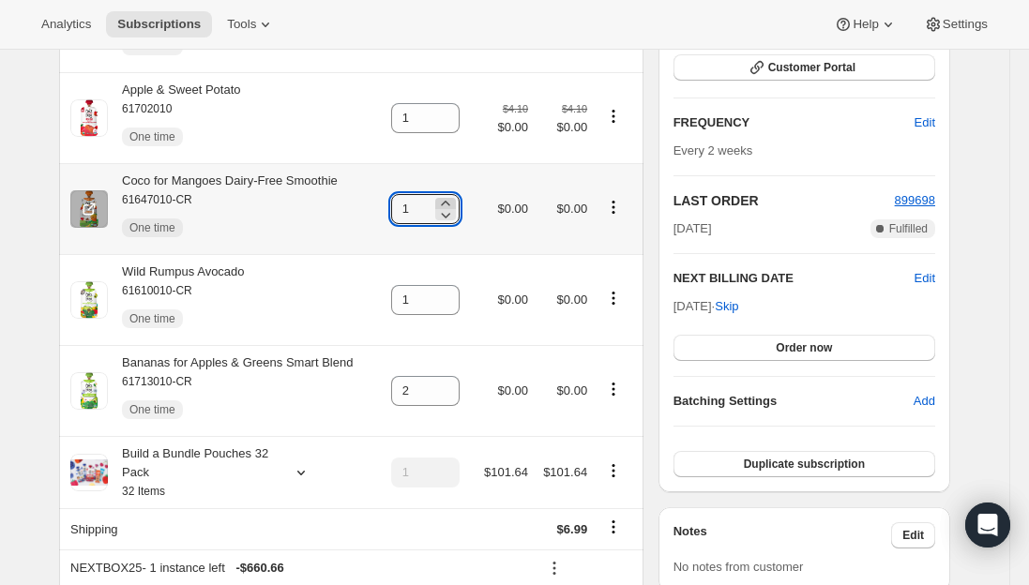
click at [451, 199] on icon at bounding box center [445, 203] width 19 height 19
type input "2"
click at [147, 20] on span "Subscriptions" at bounding box center [159, 24] width 84 height 15
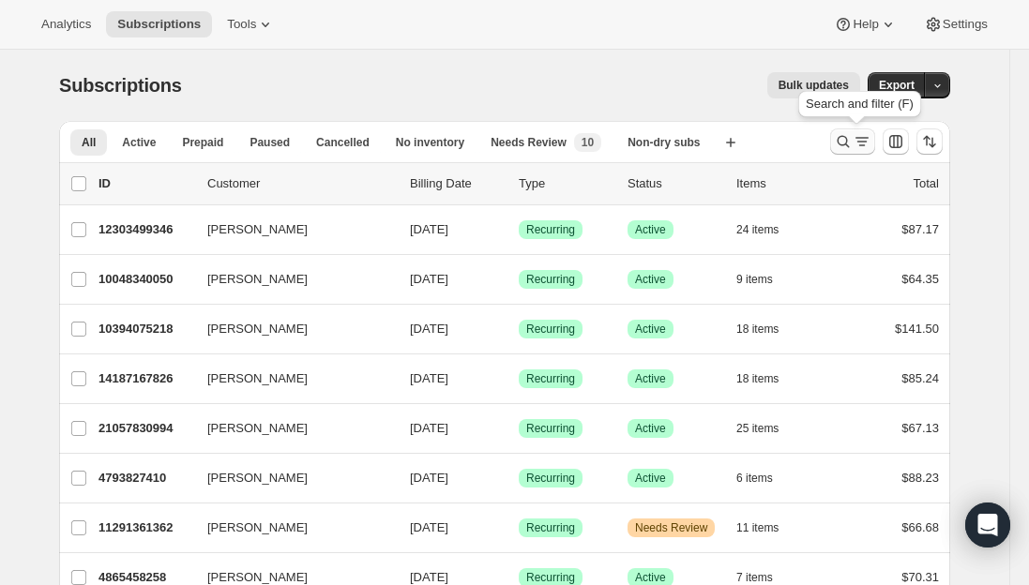
click at [867, 139] on icon "Search and filter results" at bounding box center [862, 141] width 19 height 19
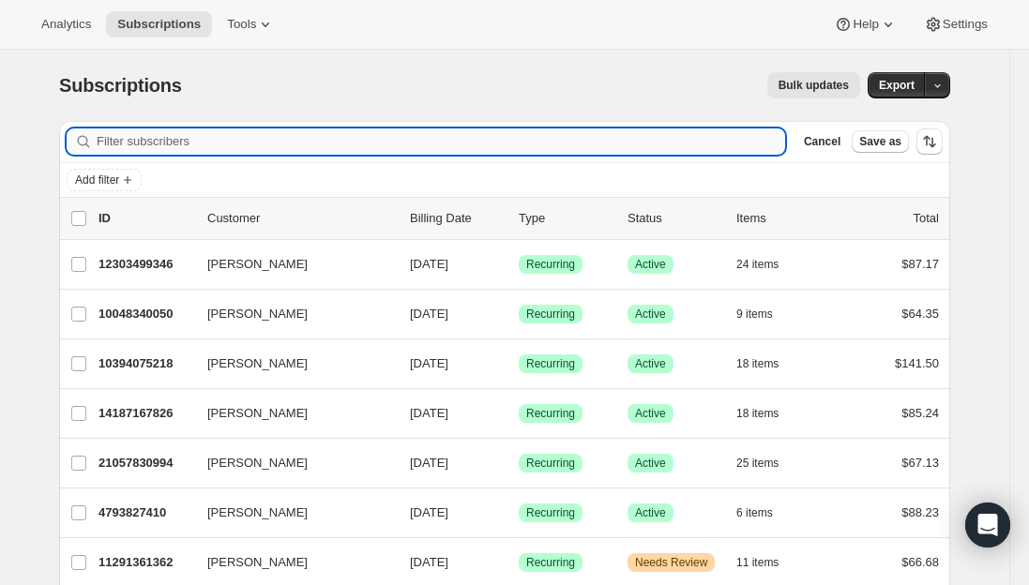
click at [199, 134] on input "Filter subscribers" at bounding box center [441, 142] width 689 height 26
paste input "[EMAIL_ADDRESS][DOMAIN_NAME]"
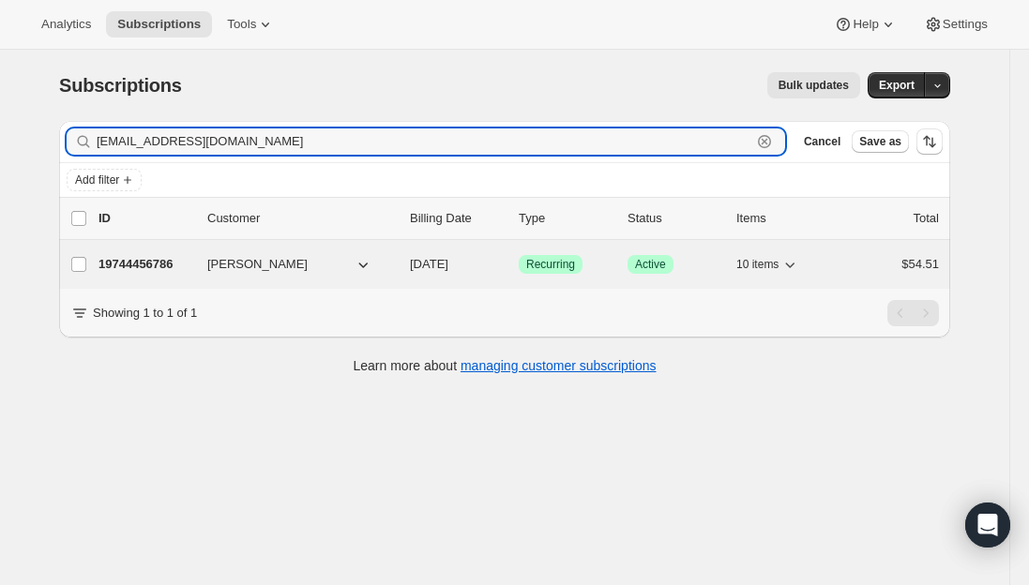
type input "[EMAIL_ADDRESS][DOMAIN_NAME]"
click at [139, 262] on p "19744456786" at bounding box center [146, 264] width 94 height 19
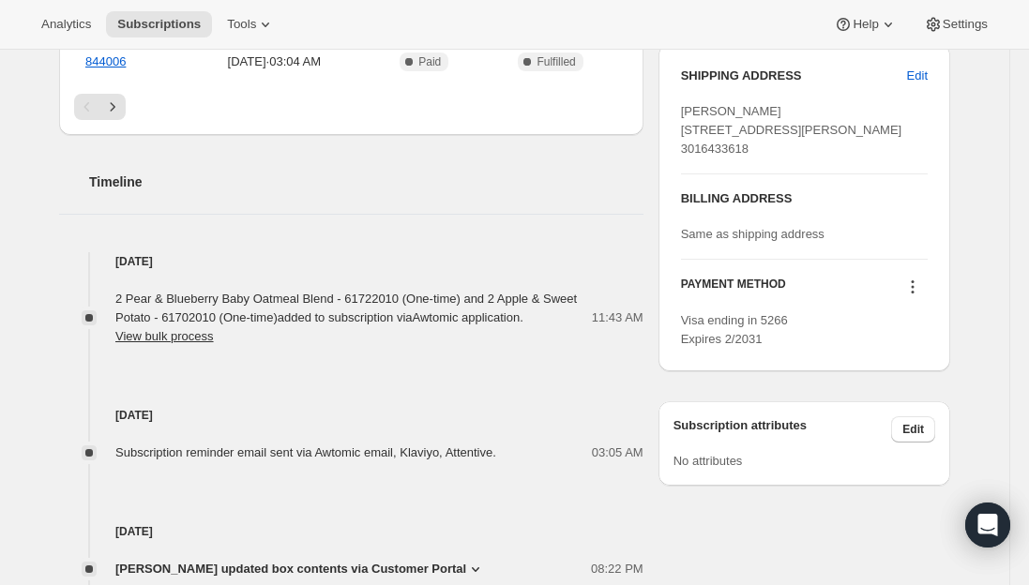
scroll to position [751, 0]
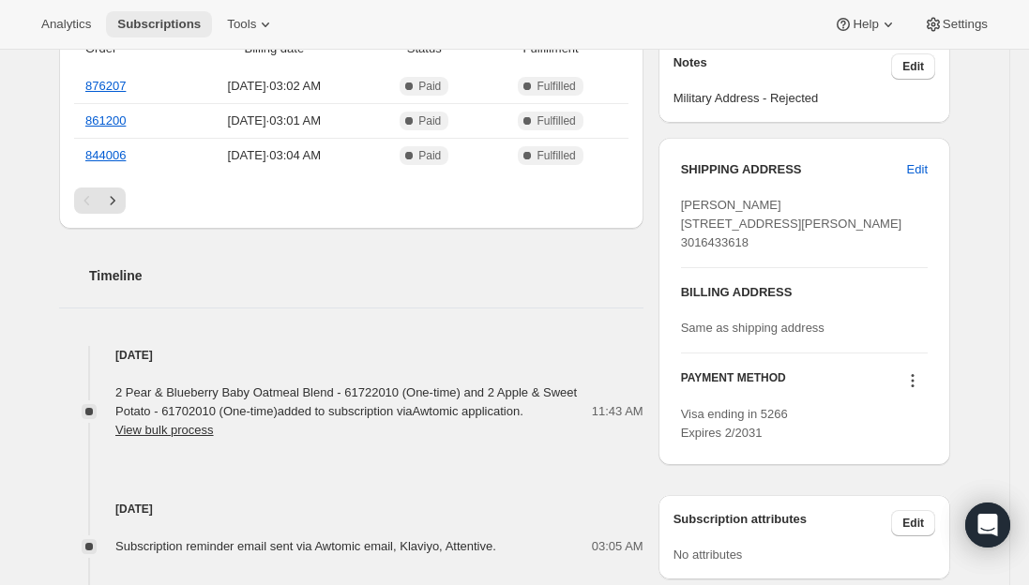
drag, startPoint x: 145, startPoint y: 27, endPoint x: 130, endPoint y: 12, distance: 21.2
click at [145, 27] on span "Subscriptions" at bounding box center [159, 24] width 84 height 15
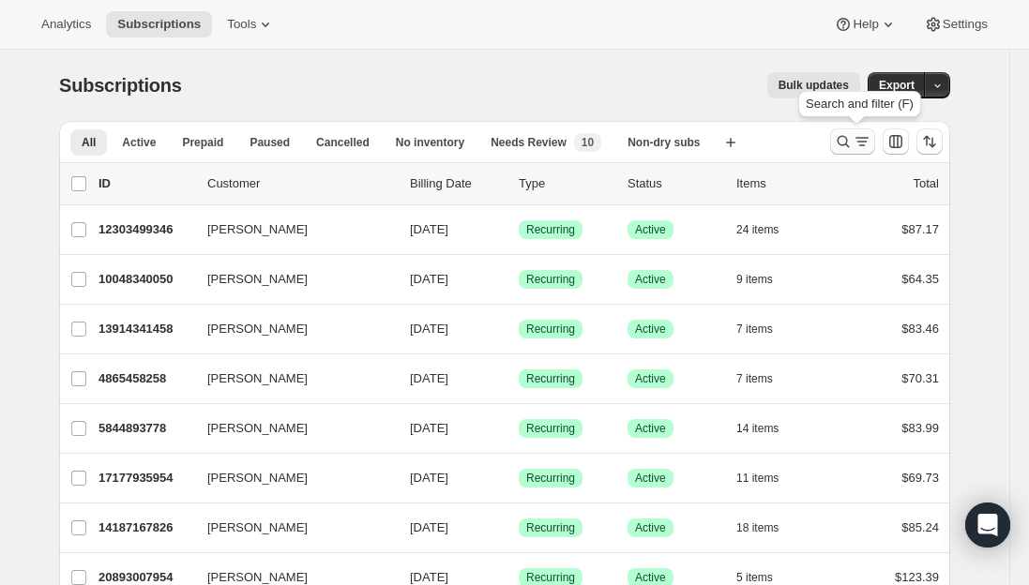
click at [864, 142] on icon "Search and filter results" at bounding box center [862, 141] width 19 height 19
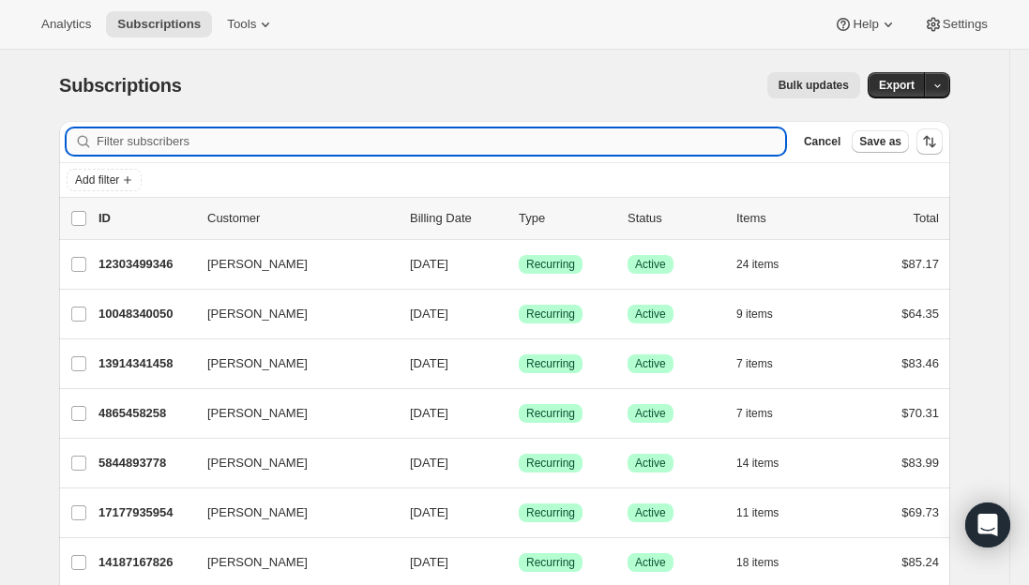
click at [479, 135] on input "Filter subscribers" at bounding box center [441, 142] width 689 height 26
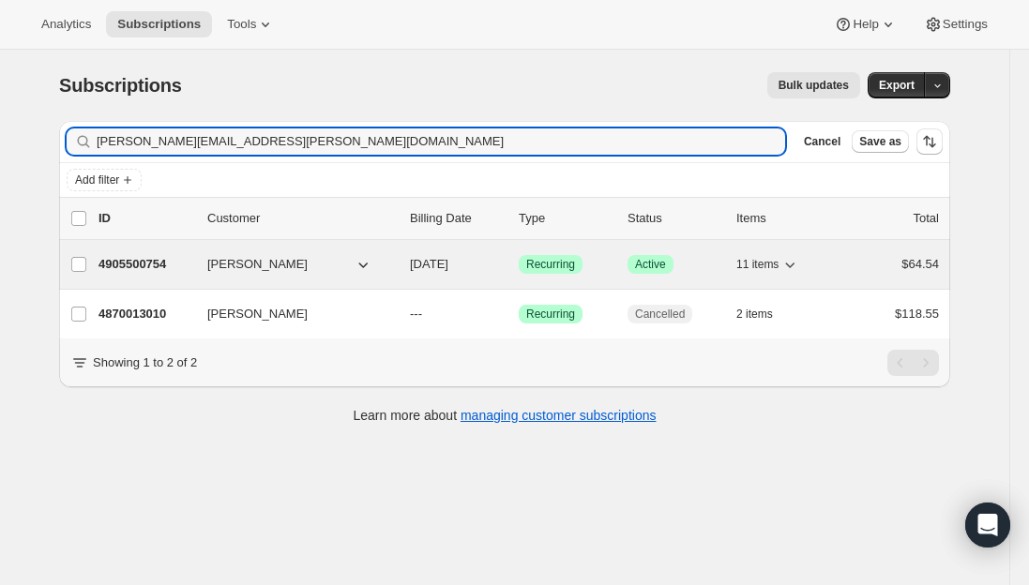
type input "[PERSON_NAME][EMAIL_ADDRESS][PERSON_NAME][DOMAIN_NAME]"
click at [146, 265] on p "4905500754" at bounding box center [146, 264] width 94 height 19
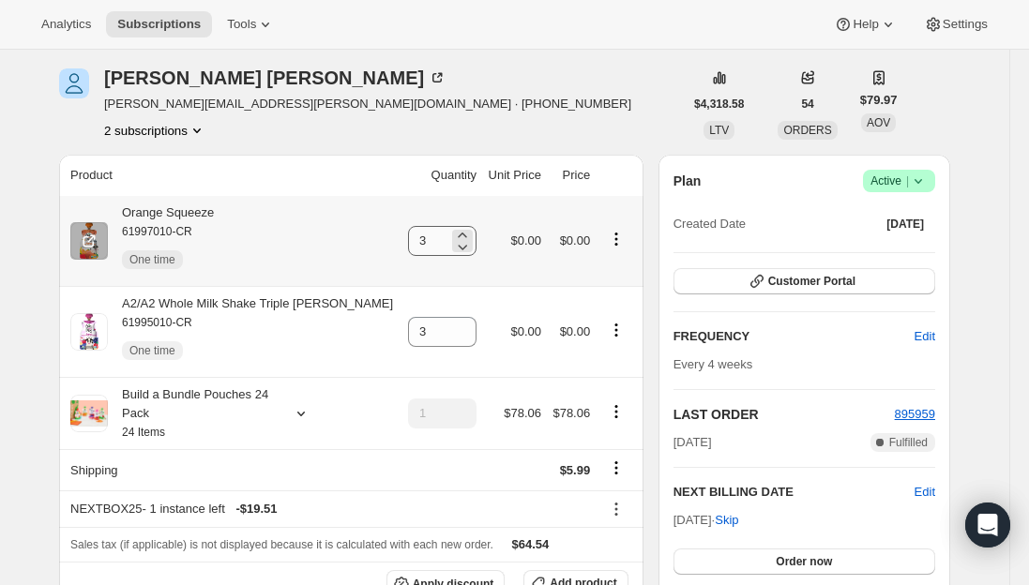
scroll to position [94, 0]
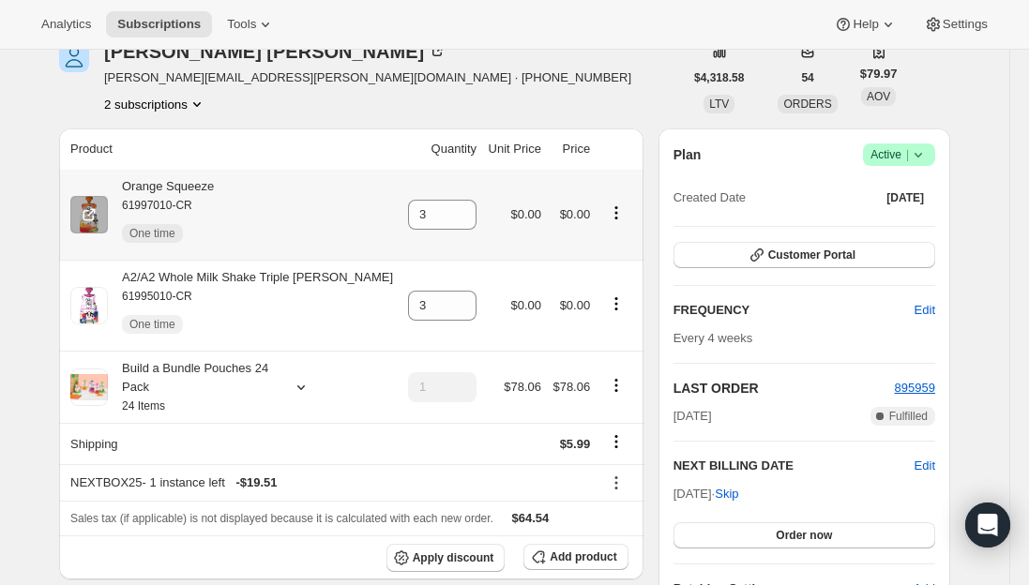
click at [601, 214] on button "Product actions" at bounding box center [616, 213] width 30 height 21
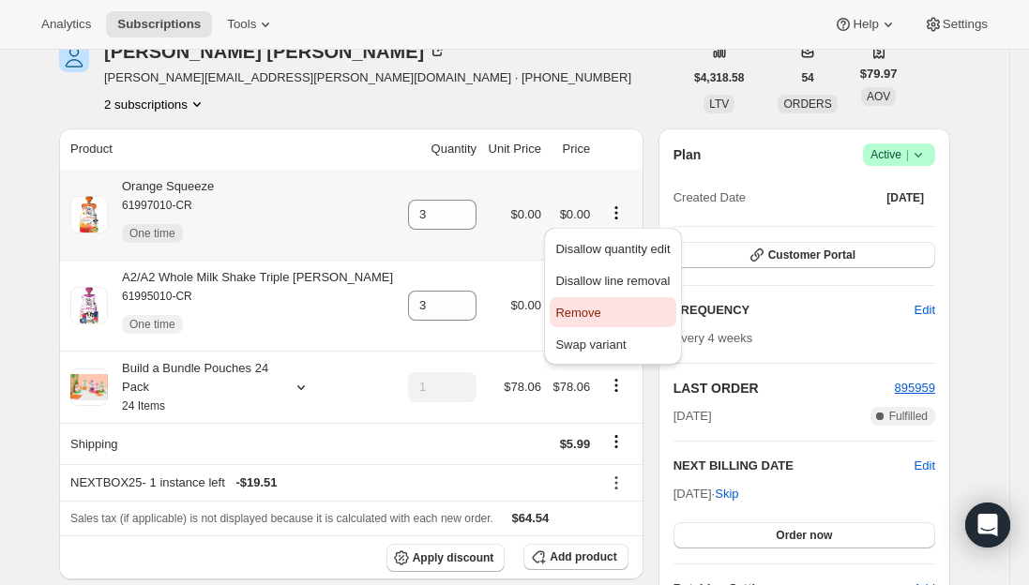
click at [587, 312] on span "Remove" at bounding box center [577, 313] width 45 height 14
type input "0"
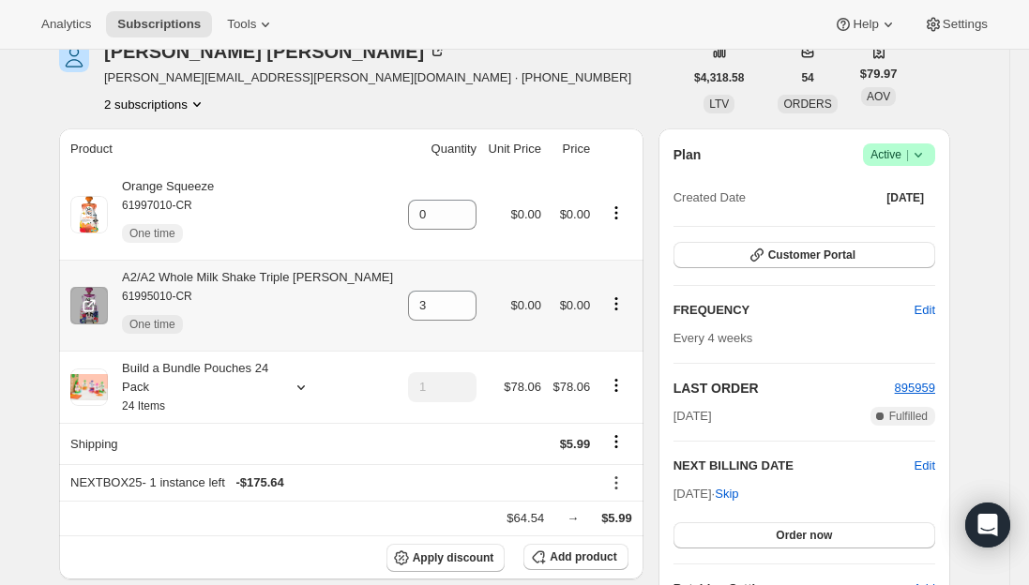
click at [611, 304] on icon "Product actions" at bounding box center [616, 304] width 19 height 19
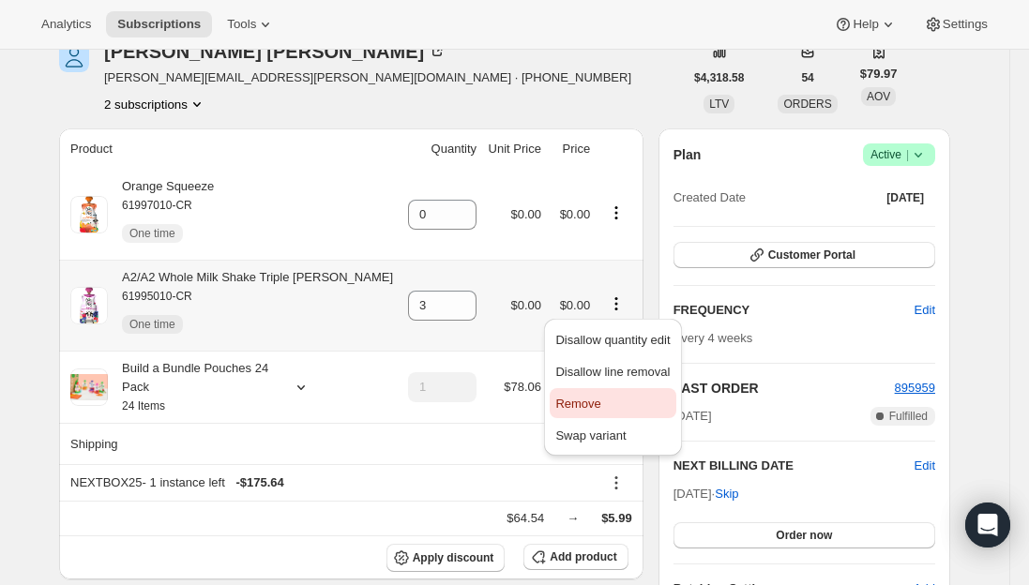
click at [579, 403] on span "Remove" at bounding box center [577, 404] width 45 height 14
type input "0"
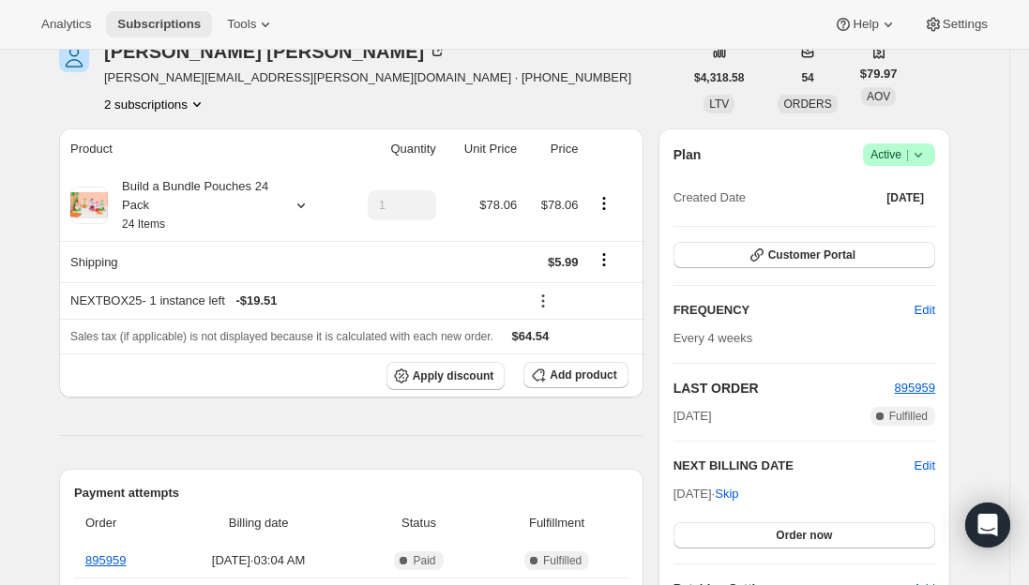
click at [161, 30] on span "Subscriptions" at bounding box center [159, 24] width 84 height 15
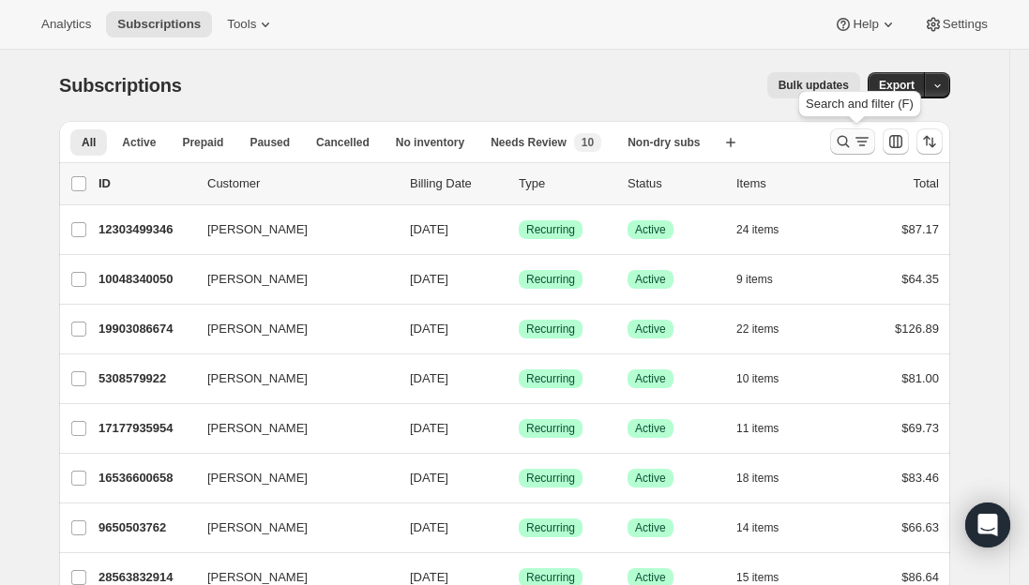
click at [853, 139] on icon "Search and filter results" at bounding box center [843, 141] width 19 height 19
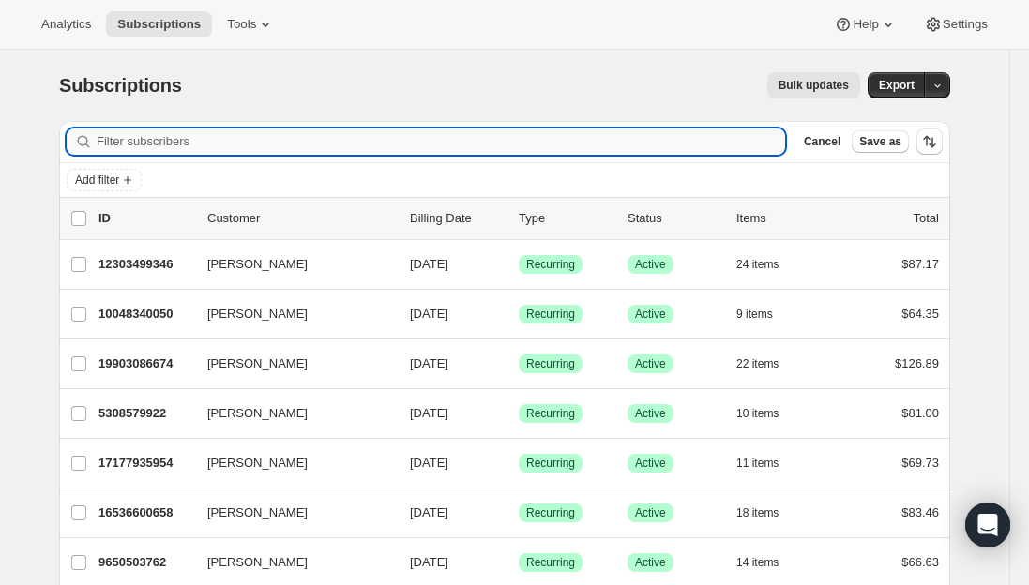
click at [251, 140] on input "Filter subscribers" at bounding box center [441, 142] width 689 height 26
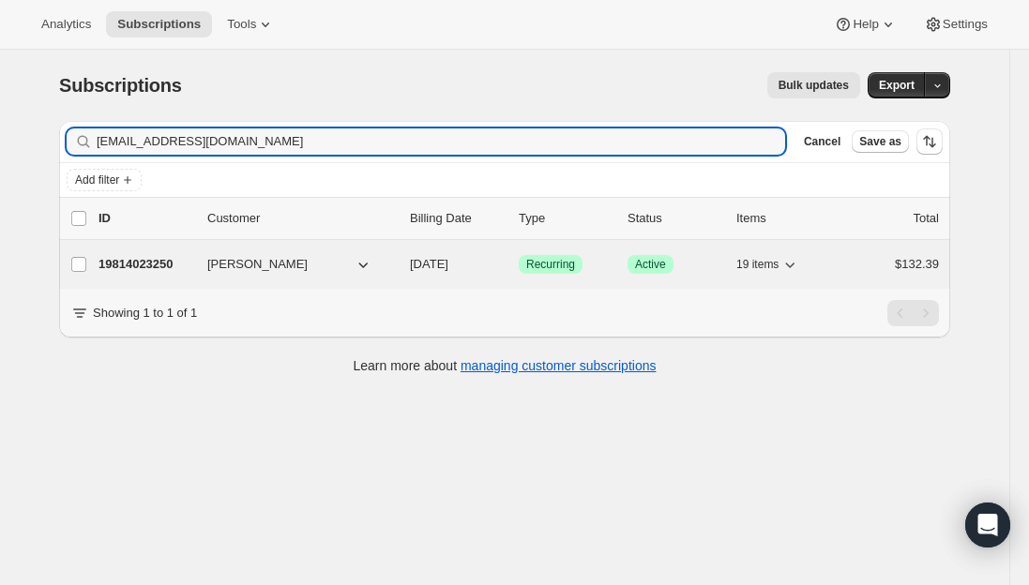
type input "[EMAIL_ADDRESS][DOMAIN_NAME]"
click at [129, 266] on p "19814023250" at bounding box center [146, 264] width 94 height 19
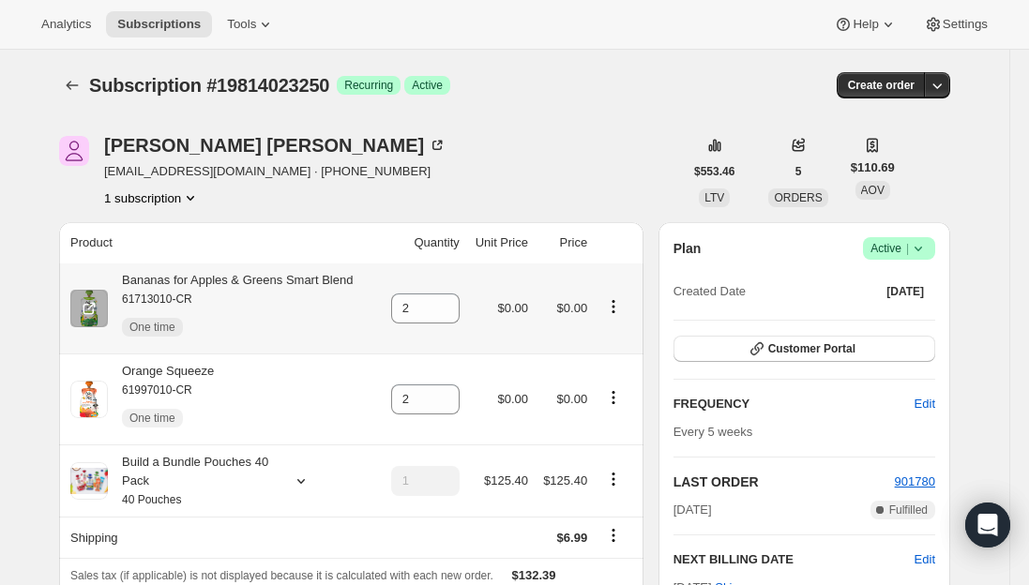
scroll to position [94, 0]
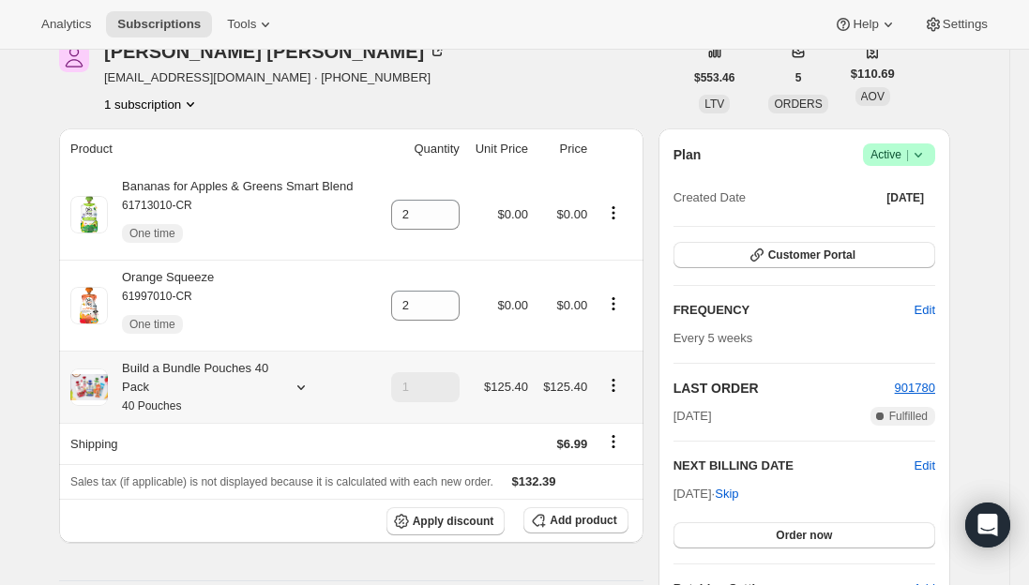
click at [186, 390] on div "Build a Bundle Pouches 40 Pack 40 Pouches" at bounding box center [192, 387] width 169 height 56
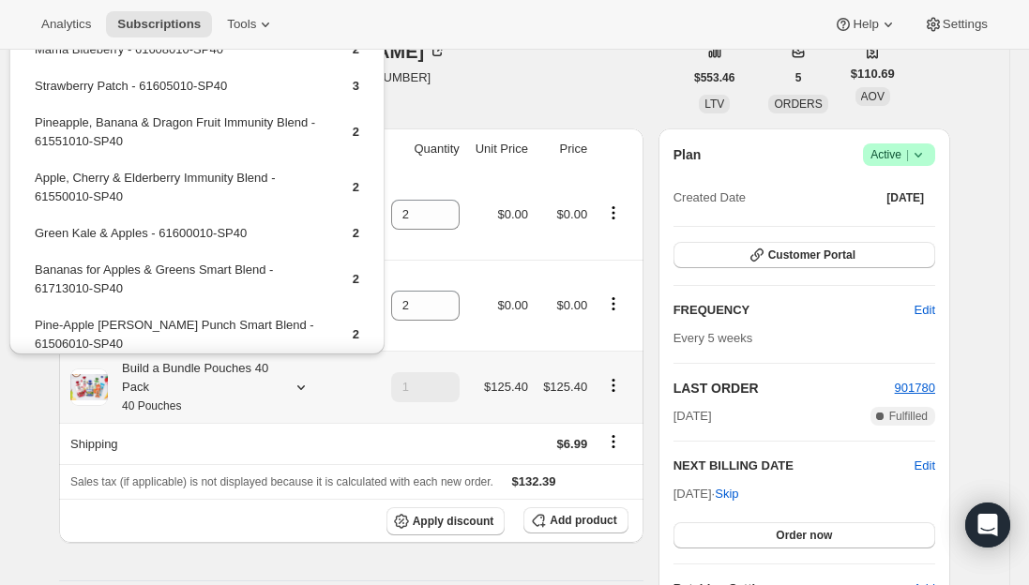
click at [230, 125] on td "Pineapple, Banana & Dragon Fruit Immunity Blend - 61551010-SP40" at bounding box center [177, 139] width 287 height 53
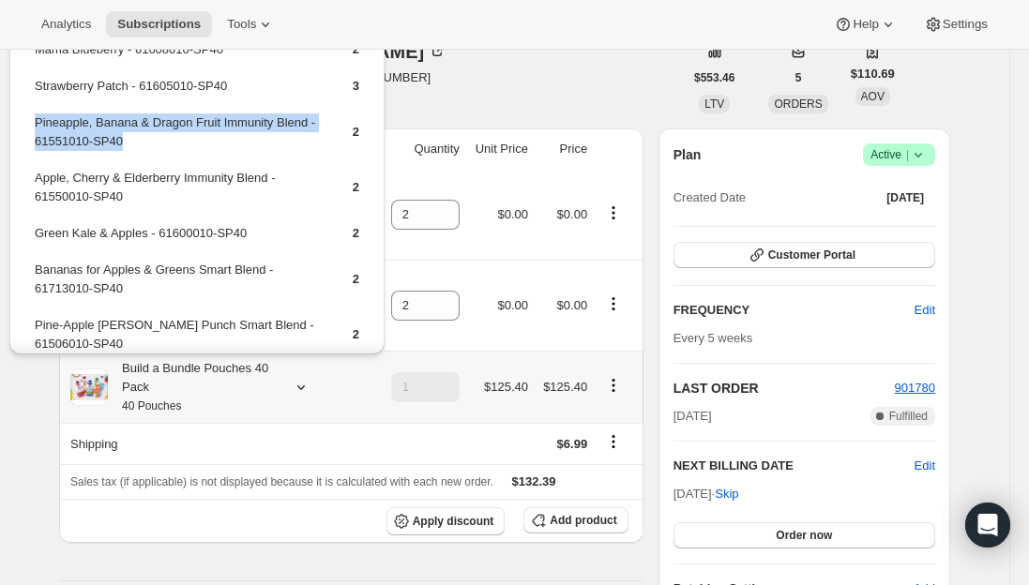
click at [230, 125] on td "Pineapple, Banana & Dragon Fruit Immunity Blend - 61551010-SP40" at bounding box center [177, 139] width 287 height 53
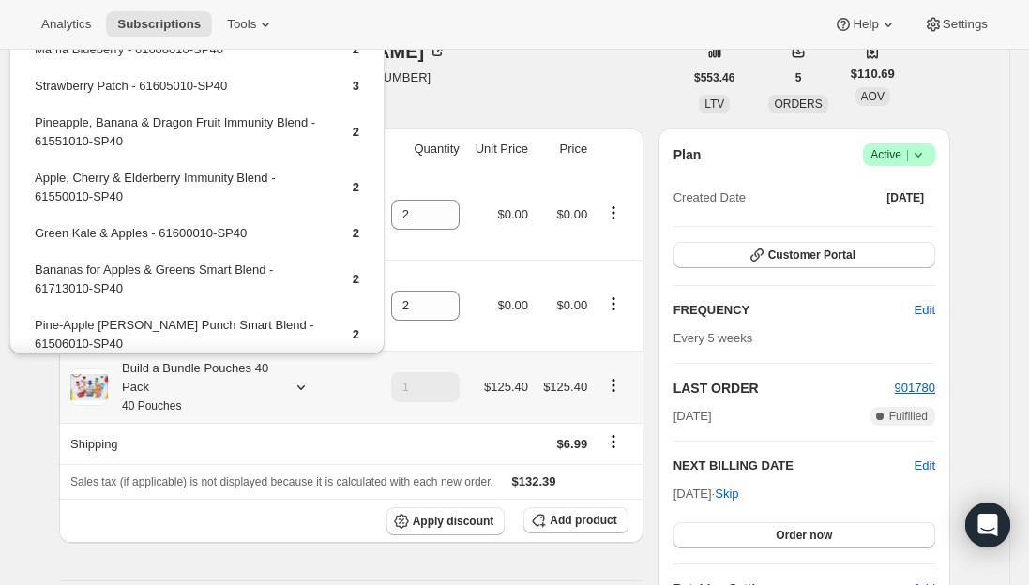
click at [304, 124] on td "Pineapple, Banana & Dragon Fruit Immunity Blend - 61551010-SP40" at bounding box center [177, 139] width 287 height 53
drag, startPoint x: 305, startPoint y: 125, endPoint x: 35, endPoint y: 129, distance: 270.3
click at [35, 129] on td "Pineapple, Banana & Dragon Fruit Immunity Blend - 61551010-SP40" at bounding box center [177, 139] width 287 height 53
click at [93, 125] on td "Pineapple, Banana & Dragon Fruit Immunity Blend - 61551010-SP40" at bounding box center [177, 139] width 287 height 53
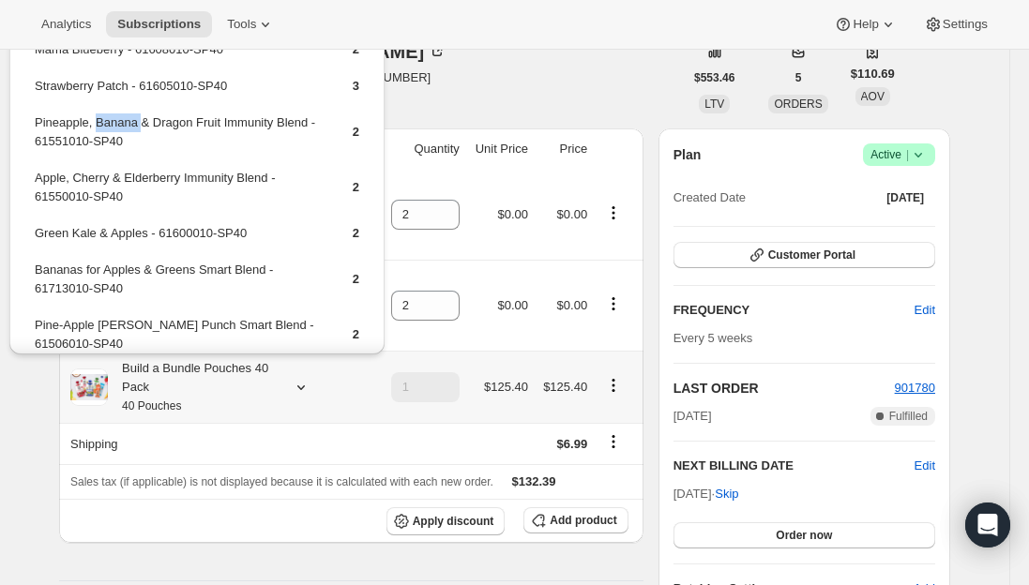
click at [93, 125] on td "Pineapple, Banana & Dragon Fruit Immunity Blend - 61551010-SP40" at bounding box center [177, 139] width 287 height 53
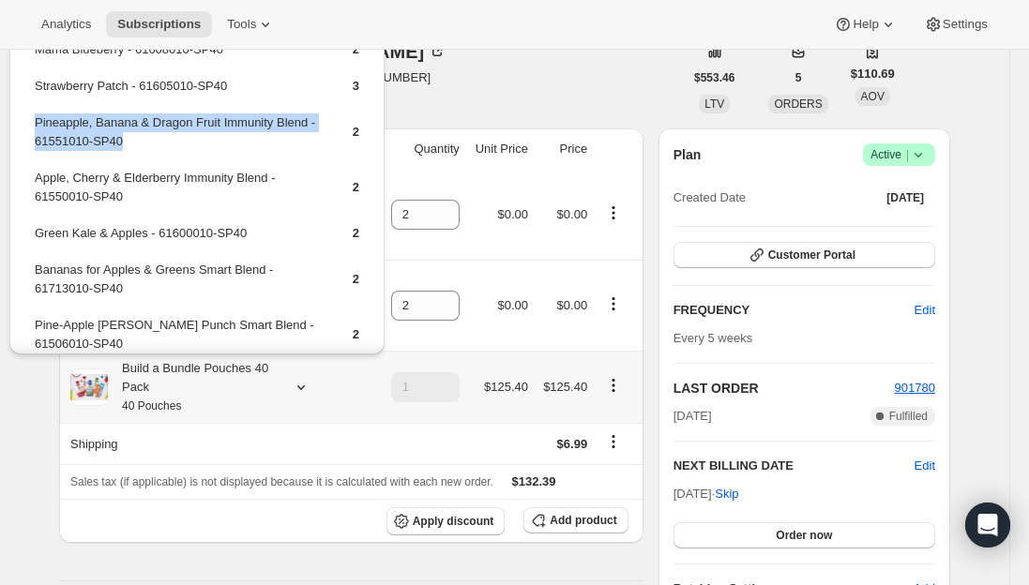
click at [93, 125] on td "Pineapple, Banana & Dragon Fruit Immunity Blend - 61551010-SP40" at bounding box center [177, 139] width 287 height 53
copy td "Pineapple, Banana & Dragon Fruit Immunity Blend - 61551010-SP40"
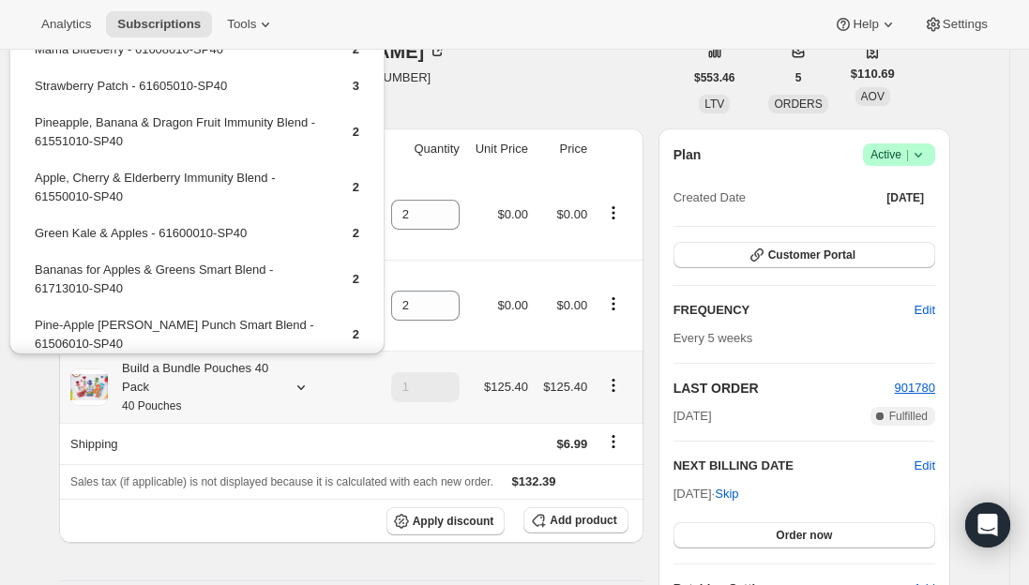
click at [101, 84] on td "Strawberry Patch - 61605010-SP40" at bounding box center [177, 93] width 287 height 35
copy td "Strawberry Patch - 61605010-SP40"
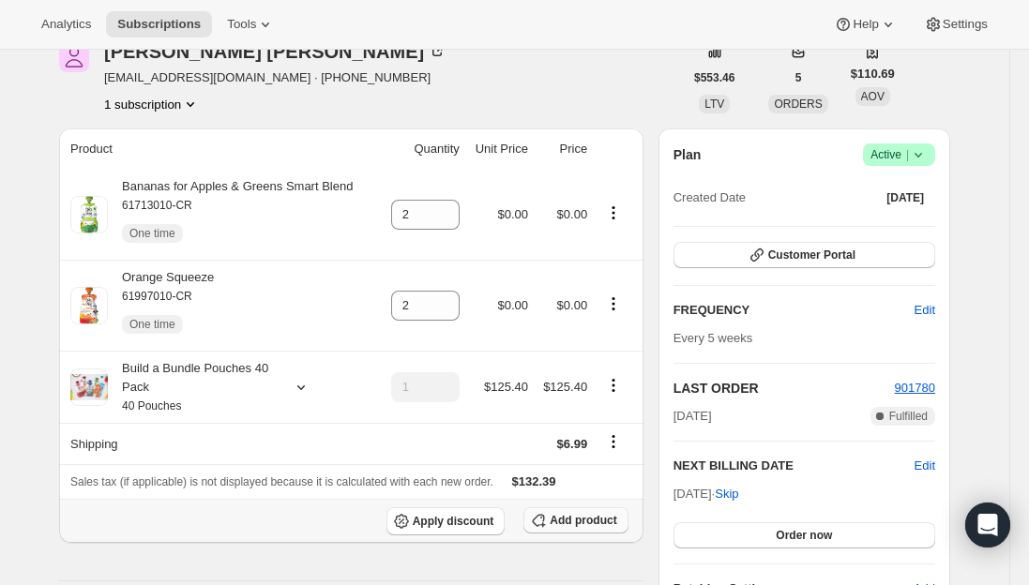
click at [588, 521] on span "Add product" at bounding box center [583, 520] width 67 height 15
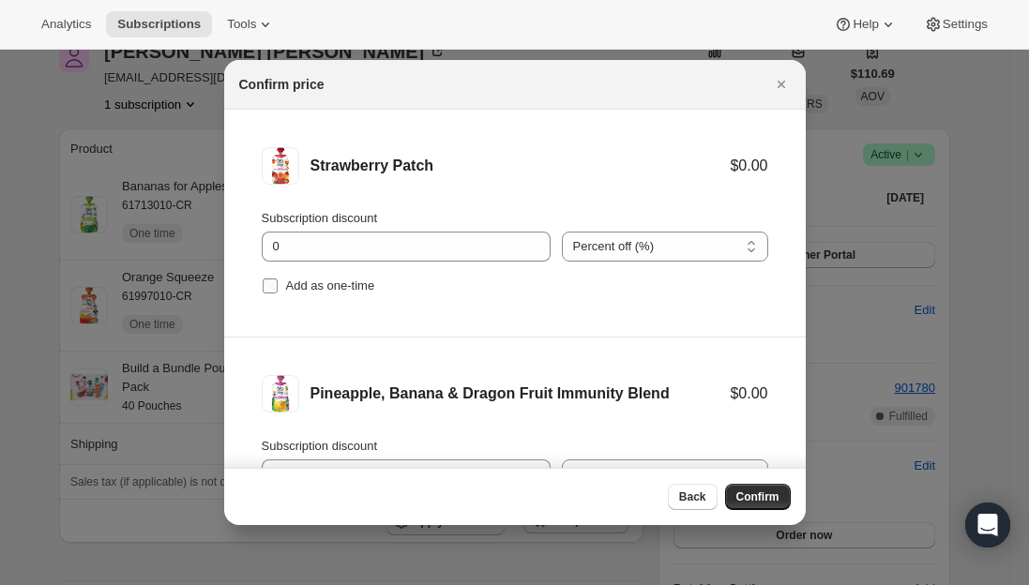
click at [275, 287] on input "Add as one-time" at bounding box center [270, 286] width 15 height 15
checkbox input "true"
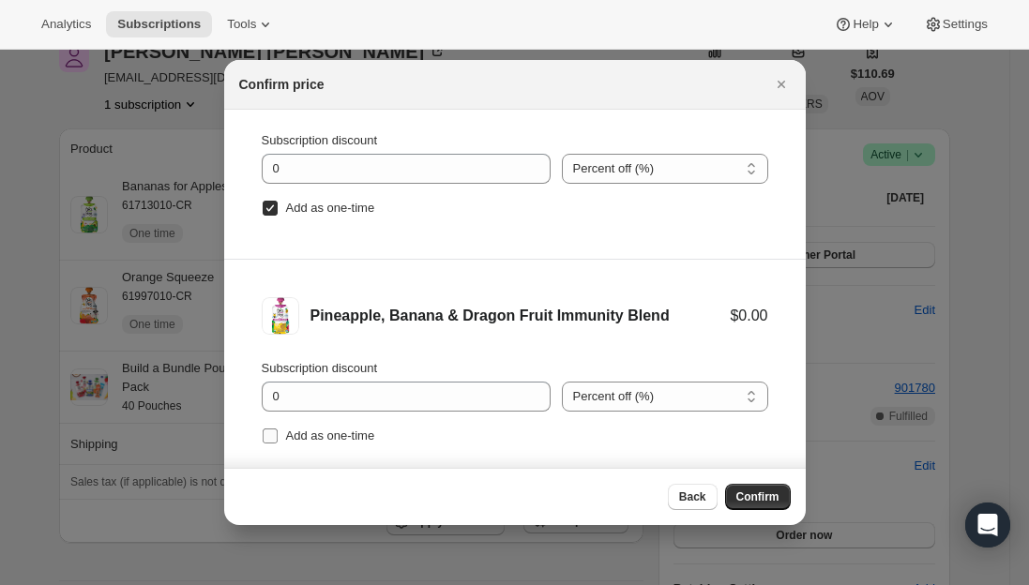
click at [276, 444] on span ":ragr:" at bounding box center [270, 436] width 17 height 17
click at [276, 444] on input "Add as one-time" at bounding box center [270, 436] width 15 height 15
checkbox input "true"
click at [762, 501] on span "Confirm" at bounding box center [758, 497] width 43 height 15
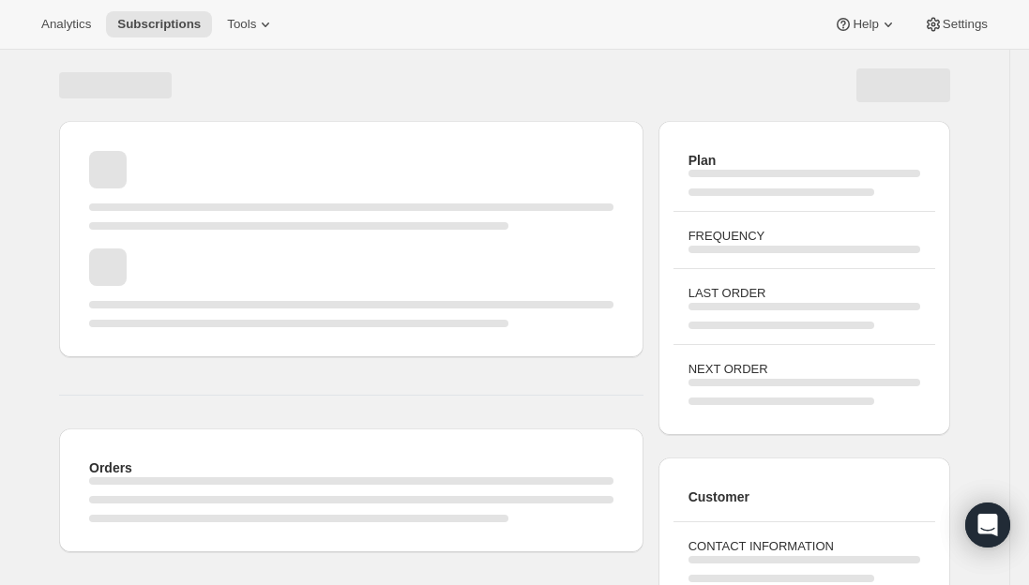
scroll to position [94, 0]
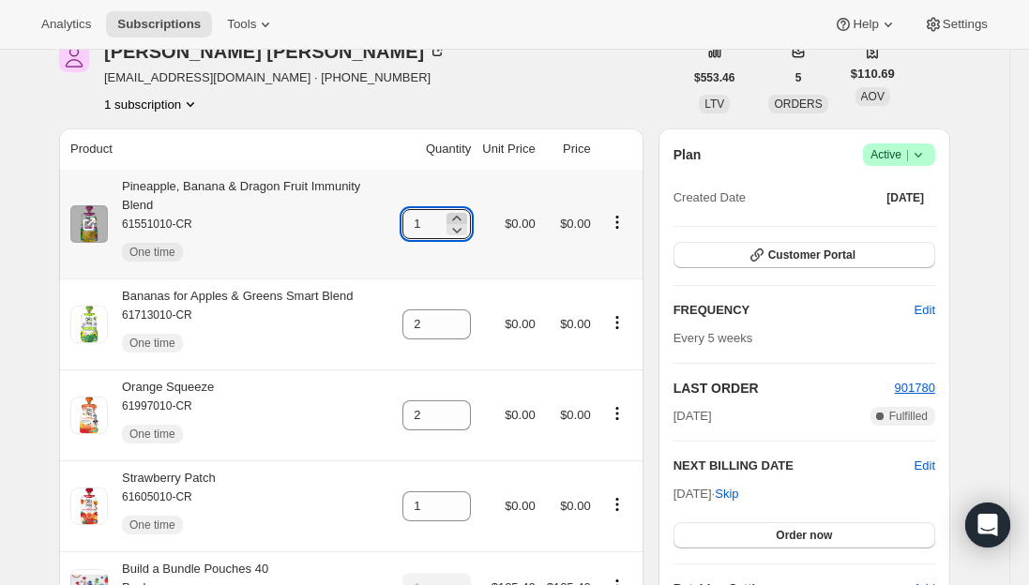
click at [459, 209] on icon at bounding box center [457, 218] width 19 height 19
type input "2"
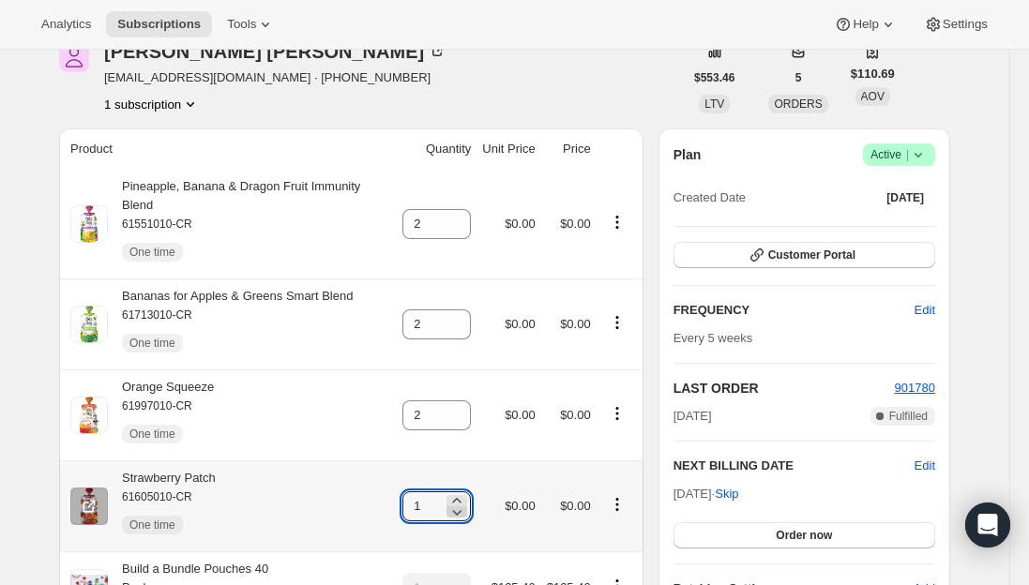
click at [460, 503] on icon at bounding box center [457, 512] width 19 height 19
click at [466, 492] on icon at bounding box center [457, 501] width 19 height 19
type input "2"
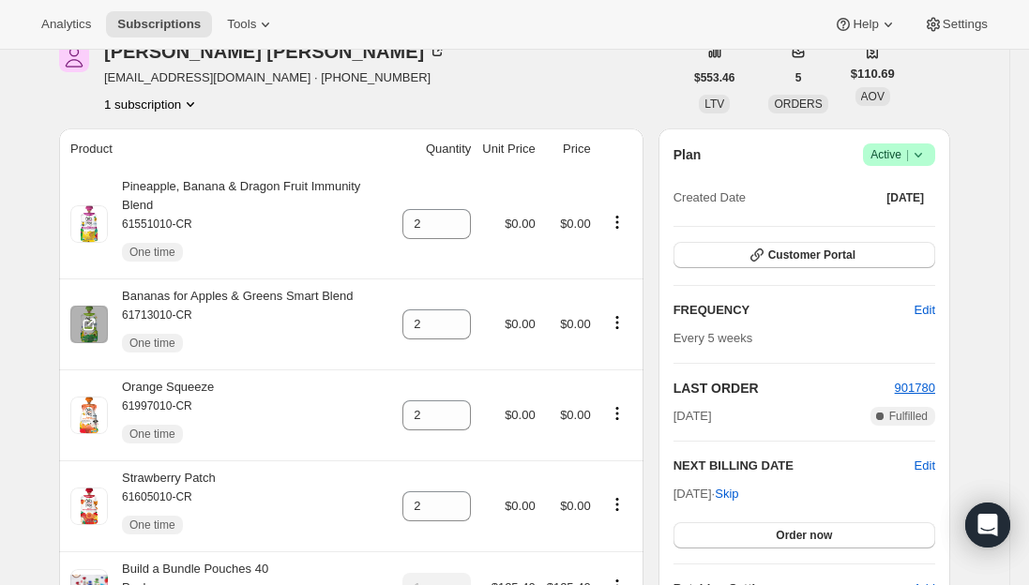
drag, startPoint x: 23, startPoint y: 280, endPoint x: 64, endPoint y: 268, distance: 41.9
click at [172, 23] on span "Subscriptions" at bounding box center [159, 24] width 84 height 15
